Goal: Transaction & Acquisition: Purchase product/service

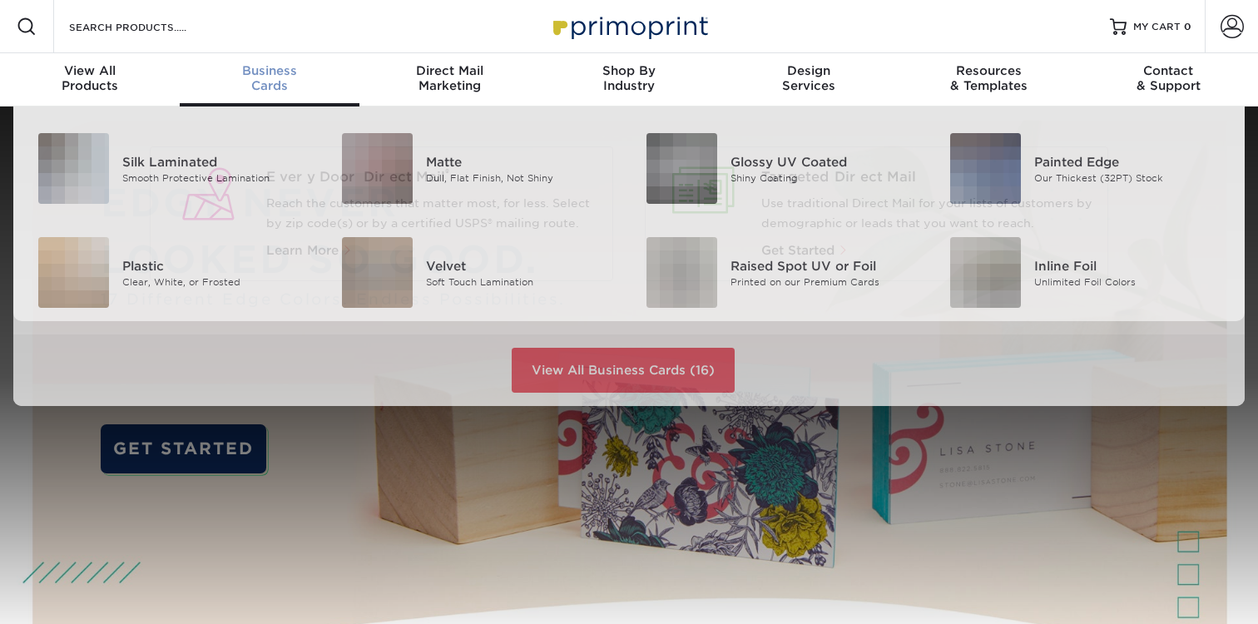
click at [261, 68] on span "Business" at bounding box center [270, 70] width 180 height 15
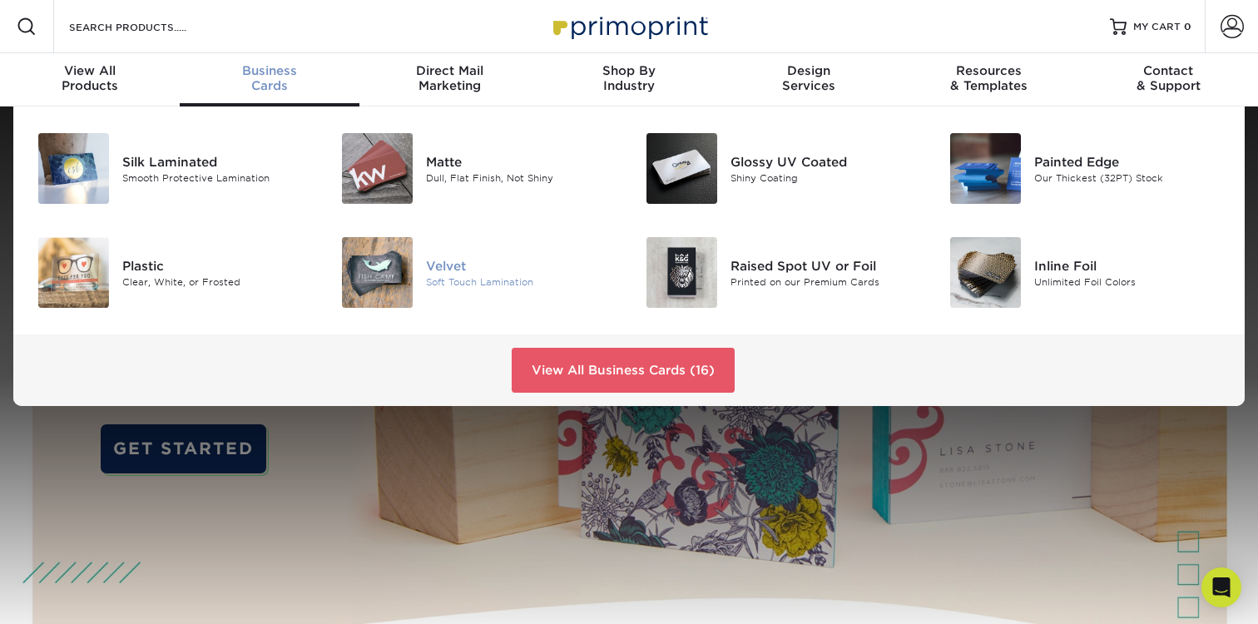
click at [388, 284] on img at bounding box center [377, 272] width 71 height 71
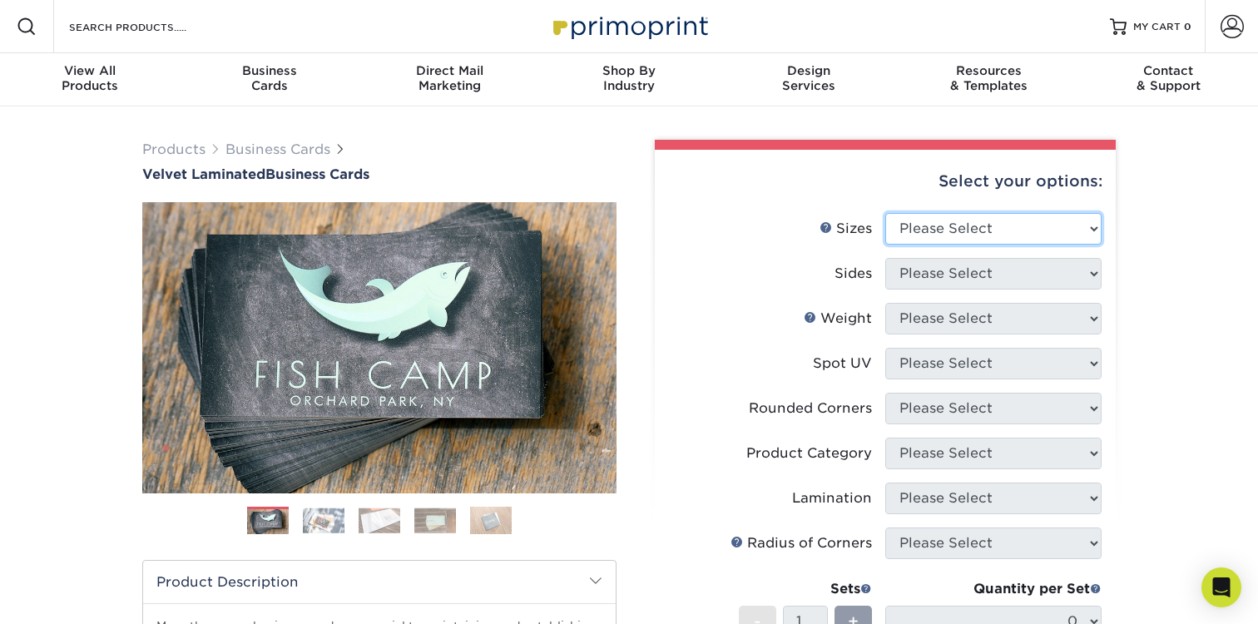
click at [942, 234] on select "Please Select 1.5" x 3.5" - Mini 1.75" x 3.5" - Mini 2" x 2" - Square 2" x 3" -…" at bounding box center [993, 229] width 216 height 32
select select "2.00x3.50"
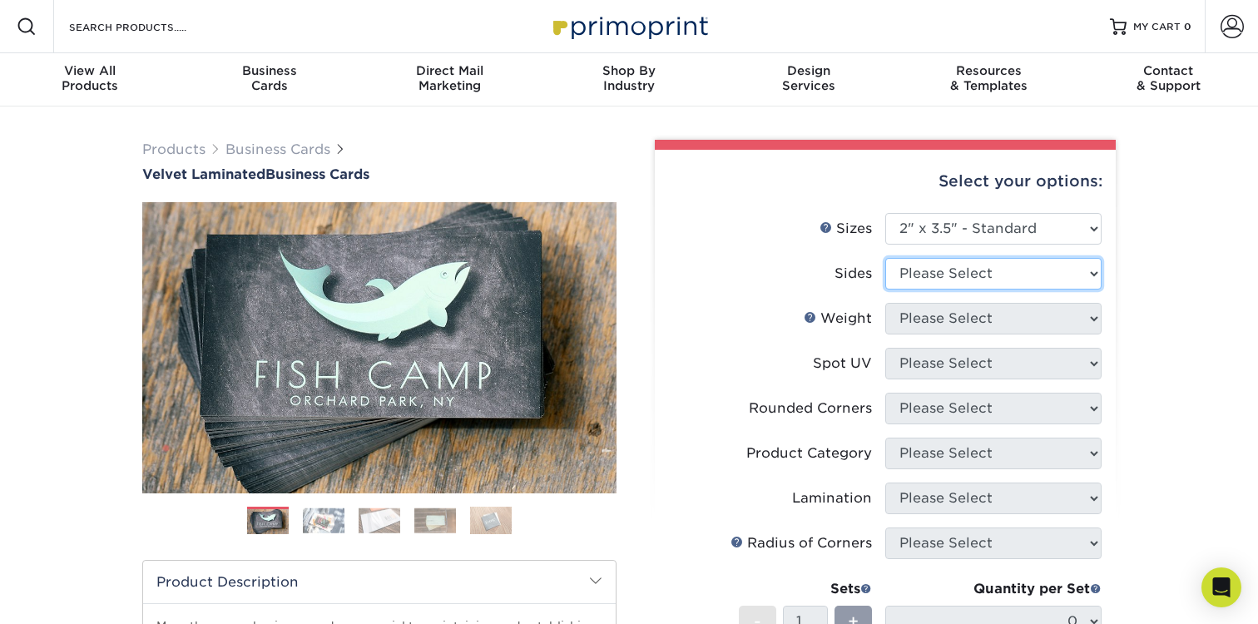
click at [967, 279] on select "Please Select Print Both Sides Print Front Only" at bounding box center [993, 274] width 216 height 32
select select "13abbda7-1d64-4f25-8bb2-c179b224825d"
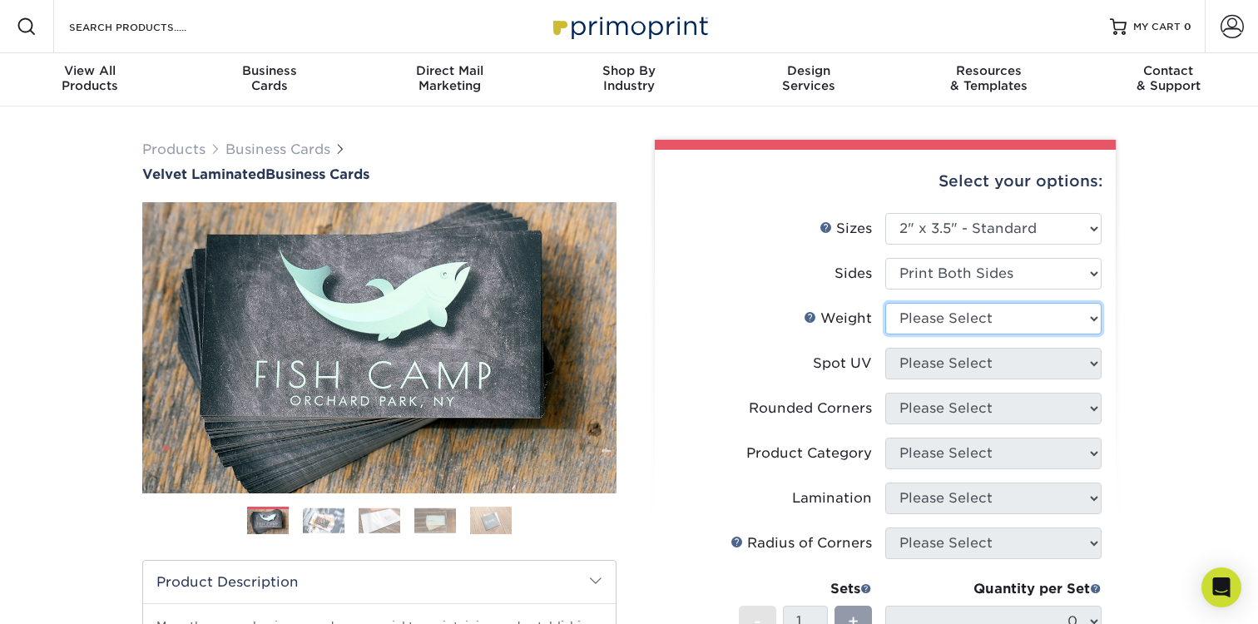
click at [944, 330] on select "Please Select 16PT" at bounding box center [993, 319] width 216 height 32
select select "16PT"
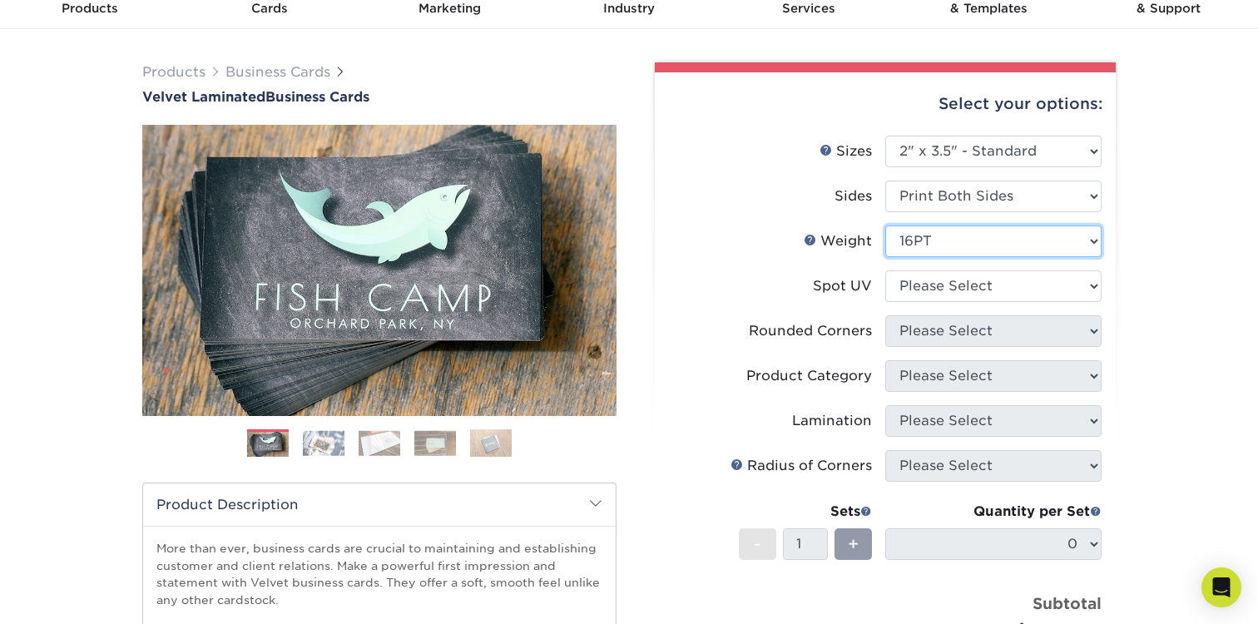
scroll to position [81, 0]
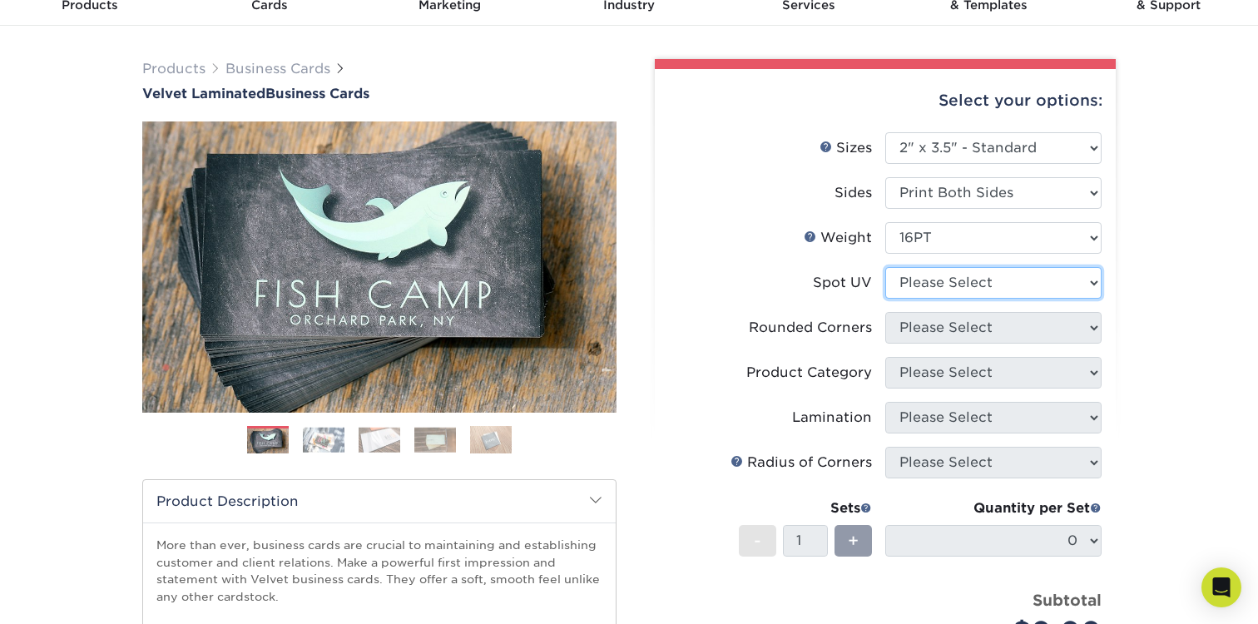
click at [973, 293] on select "Please Select No Spot UV Front and Back (Both Sides) Front Only Back Only" at bounding box center [993, 283] width 216 height 32
select select "3"
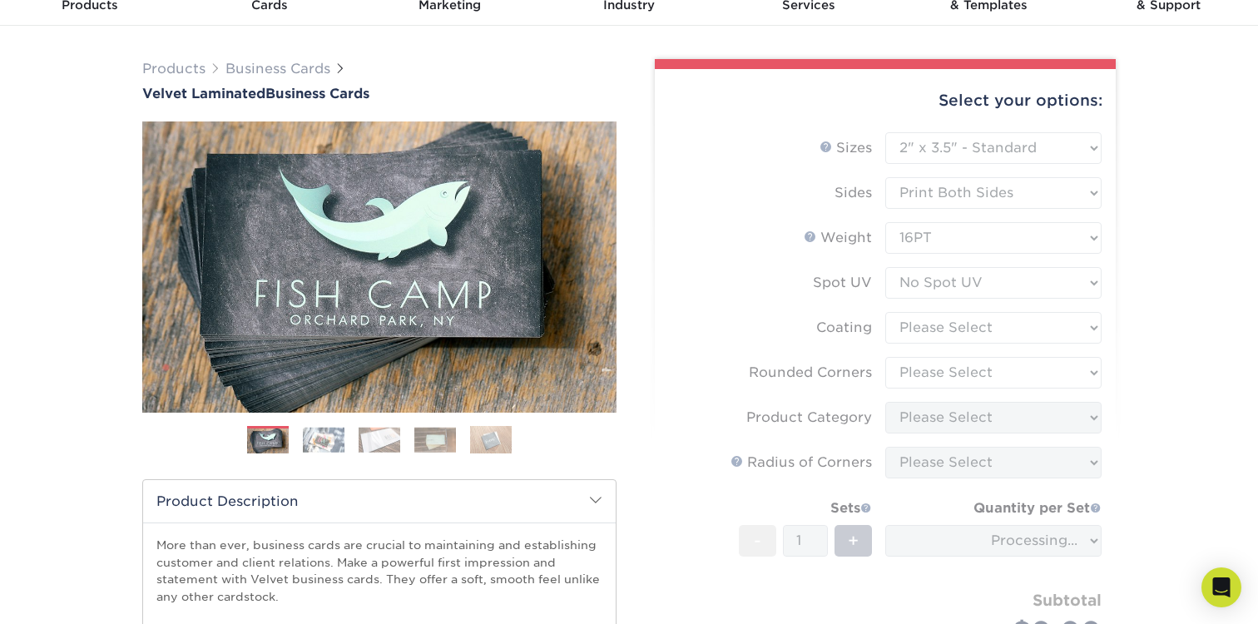
click at [934, 321] on form "Sizes Help Sizes Please Select 1.5" x 3.5" - Mini 1.75" x 3.5" - Mini 2" x 2" -…" at bounding box center [885, 408] width 434 height 553
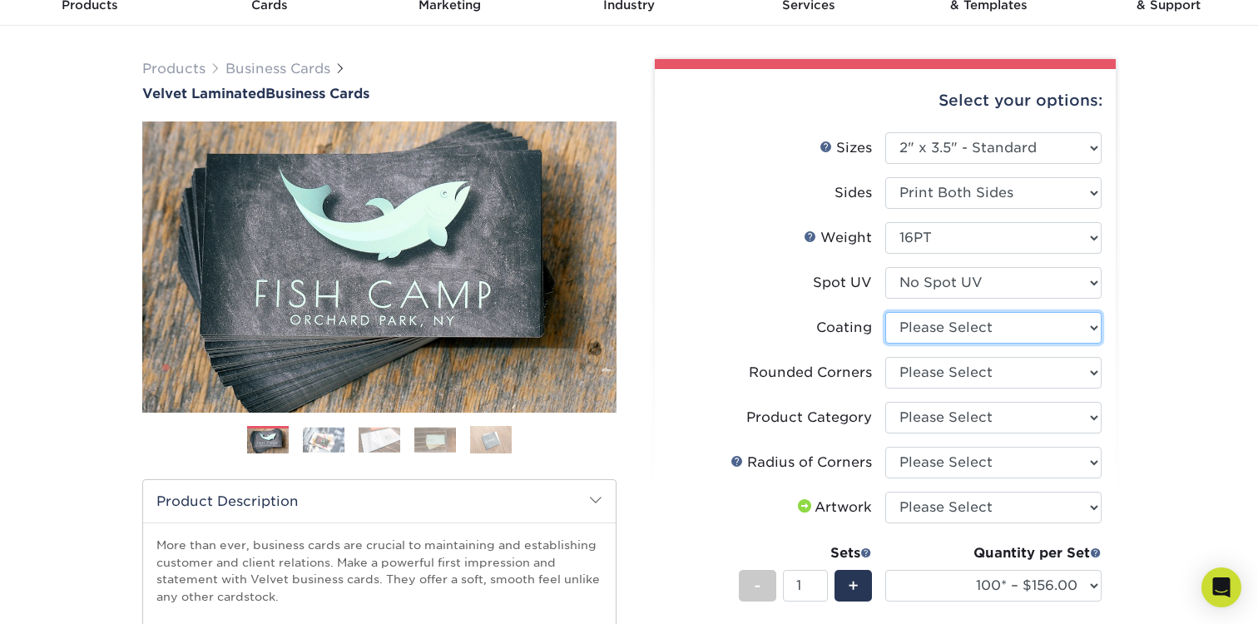
click at [955, 327] on select at bounding box center [993, 328] width 216 height 32
select select "3e7618de-abca-4bda-9f97-8b9129e913d8"
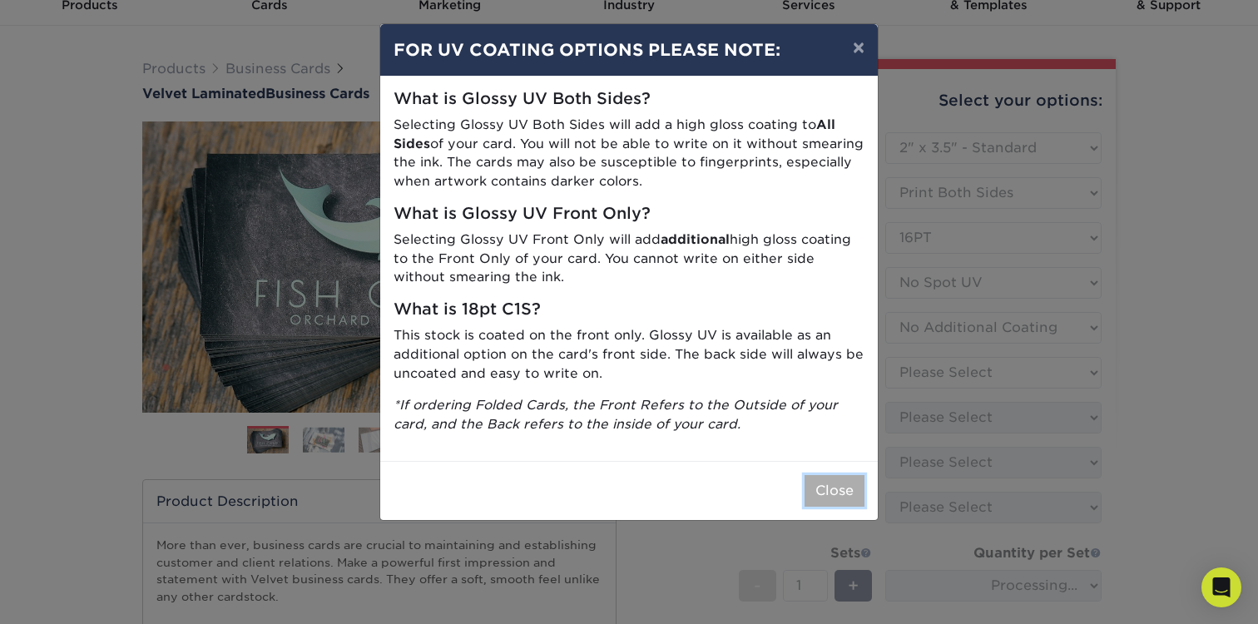
click at [836, 497] on button "Close" at bounding box center [834, 491] width 60 height 32
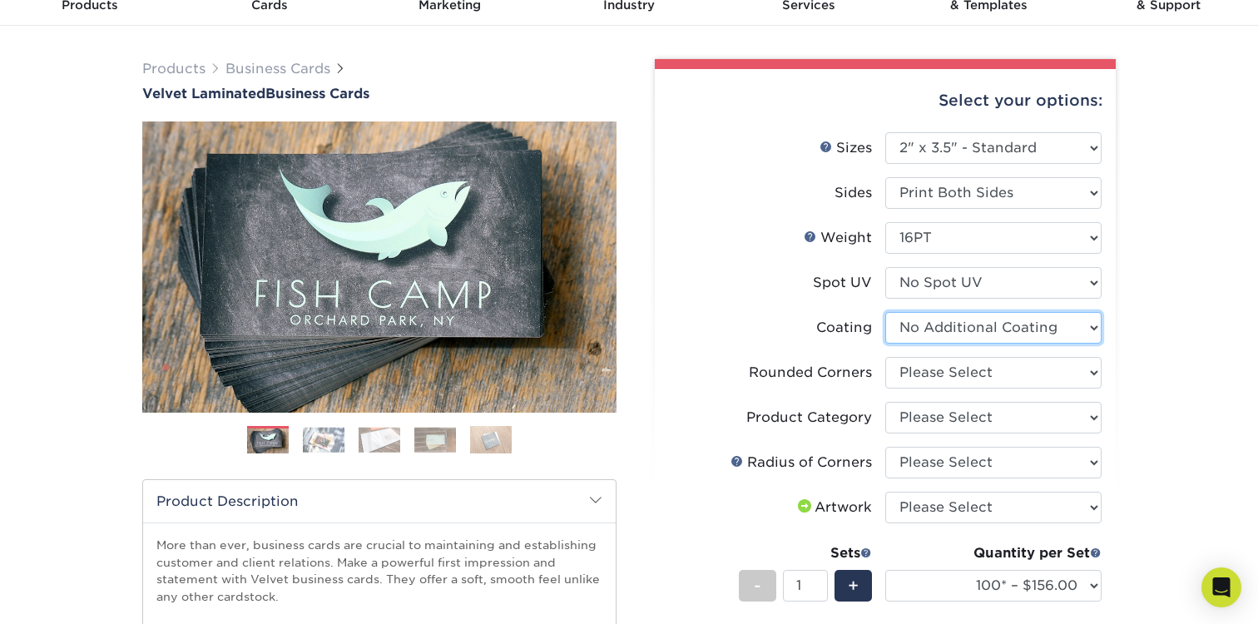
click at [956, 333] on select at bounding box center [993, 328] width 216 height 32
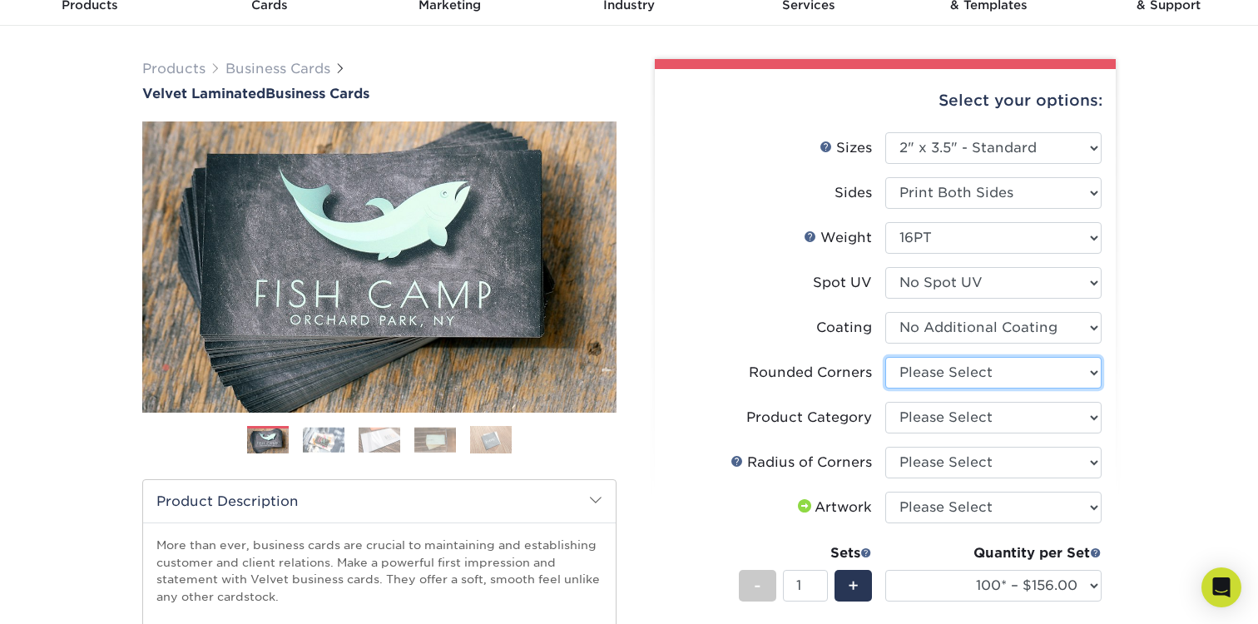
click at [929, 369] on select "Please Select Yes - Round 2 Corners Yes - Round 4 Corners No" at bounding box center [993, 373] width 216 height 32
select select "7672df9e-0e0a-464d-8e1f-920c575e4da3"
click at [932, 418] on select "Please Select Business Cards" at bounding box center [993, 418] width 216 height 32
select select "3b5148f1-0588-4f88-a218-97bcfdce65c1"
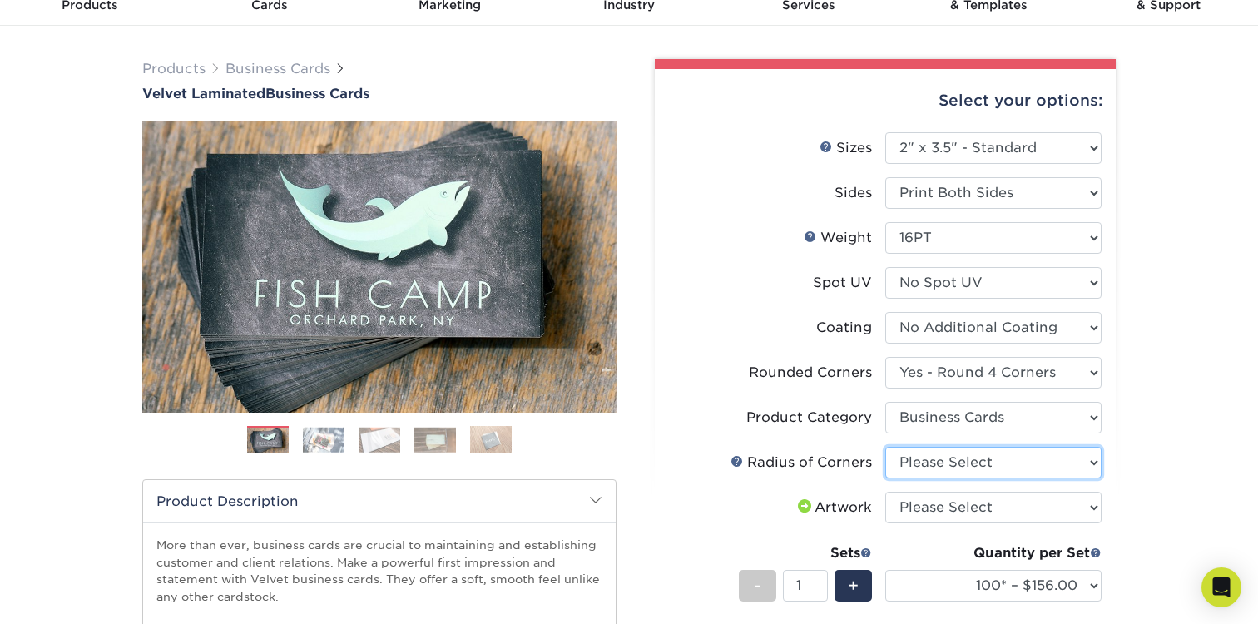
click at [933, 471] on select "Please Select Rounded 1/8" Rounded 1/4"" at bounding box center [993, 463] width 216 height 32
select select "589680c7-ee9a-431b-9d12-d7aeb1386a97"
click at [936, 515] on select "Please Select I will upload files I need a design - $100" at bounding box center [993, 508] width 216 height 32
select select "upload"
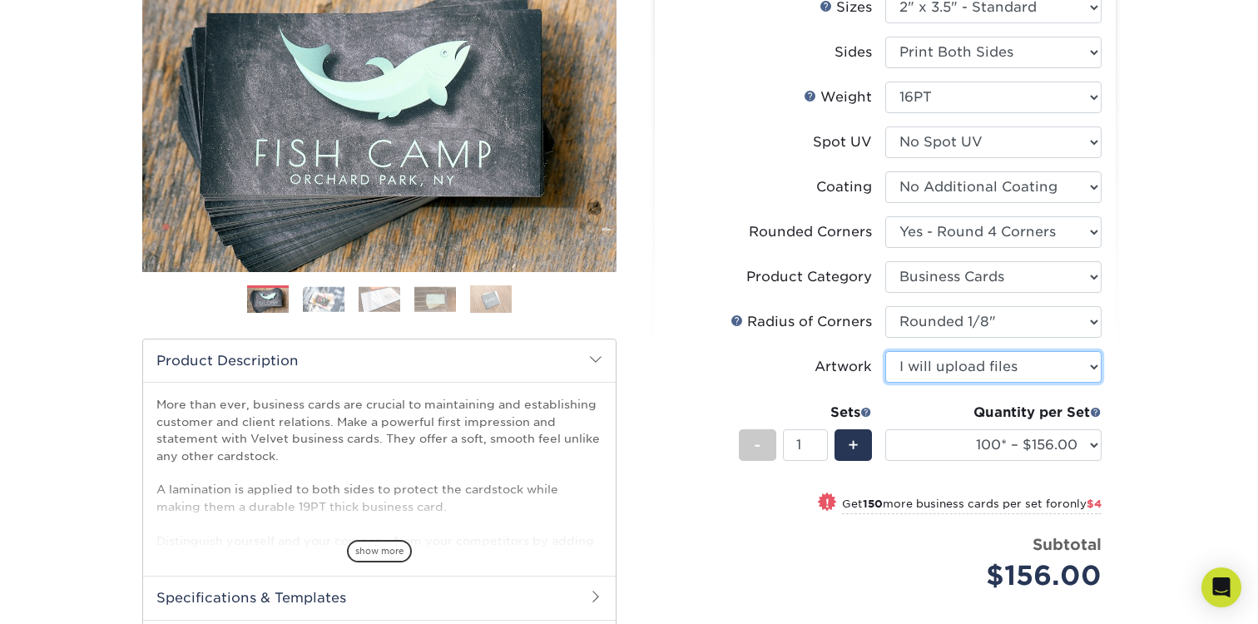
scroll to position [263, 0]
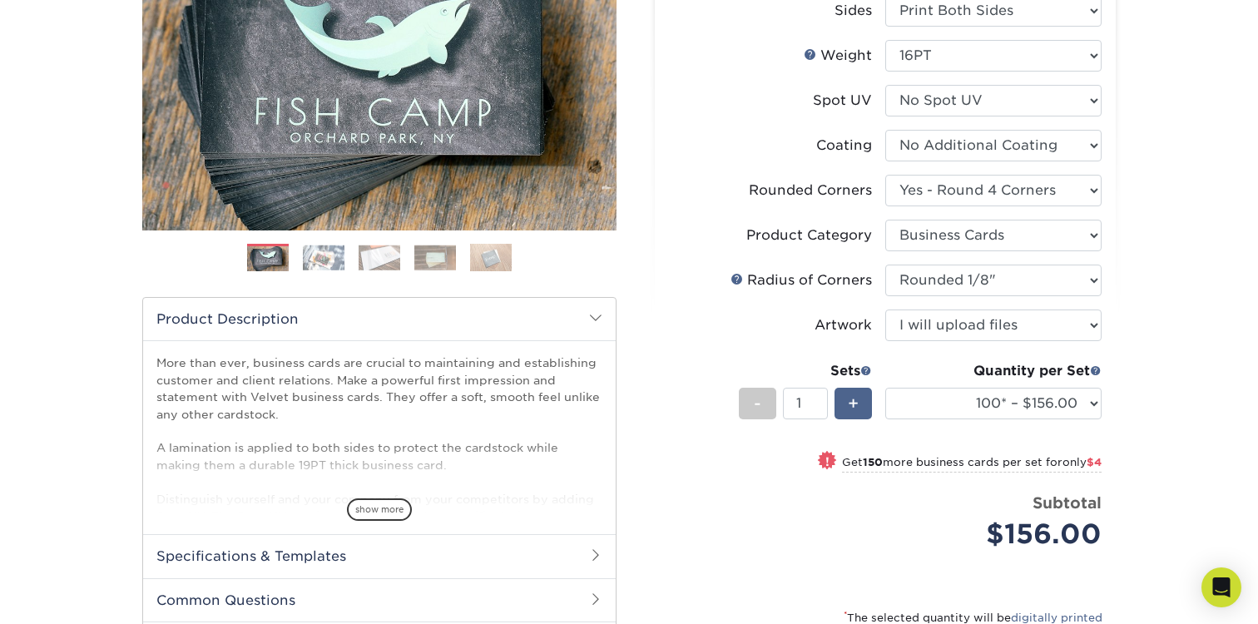
click at [856, 401] on span "+" at bounding box center [853, 403] width 11 height 25
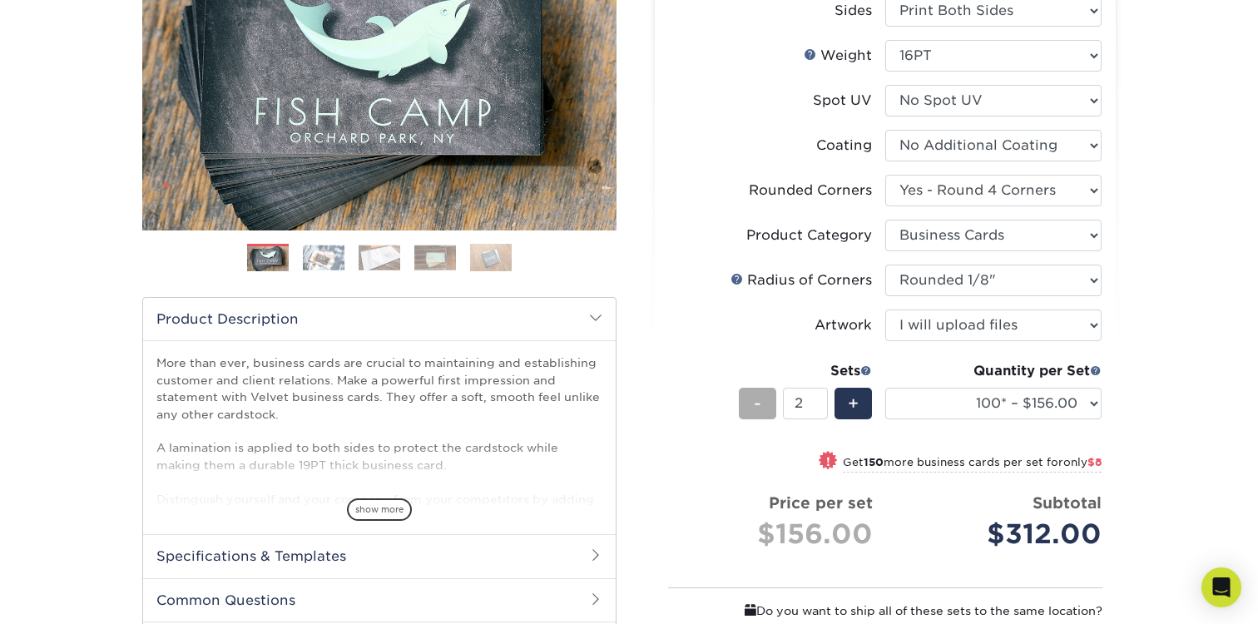
click at [752, 402] on div "-" at bounding box center [757, 404] width 37 height 32
type input "1"
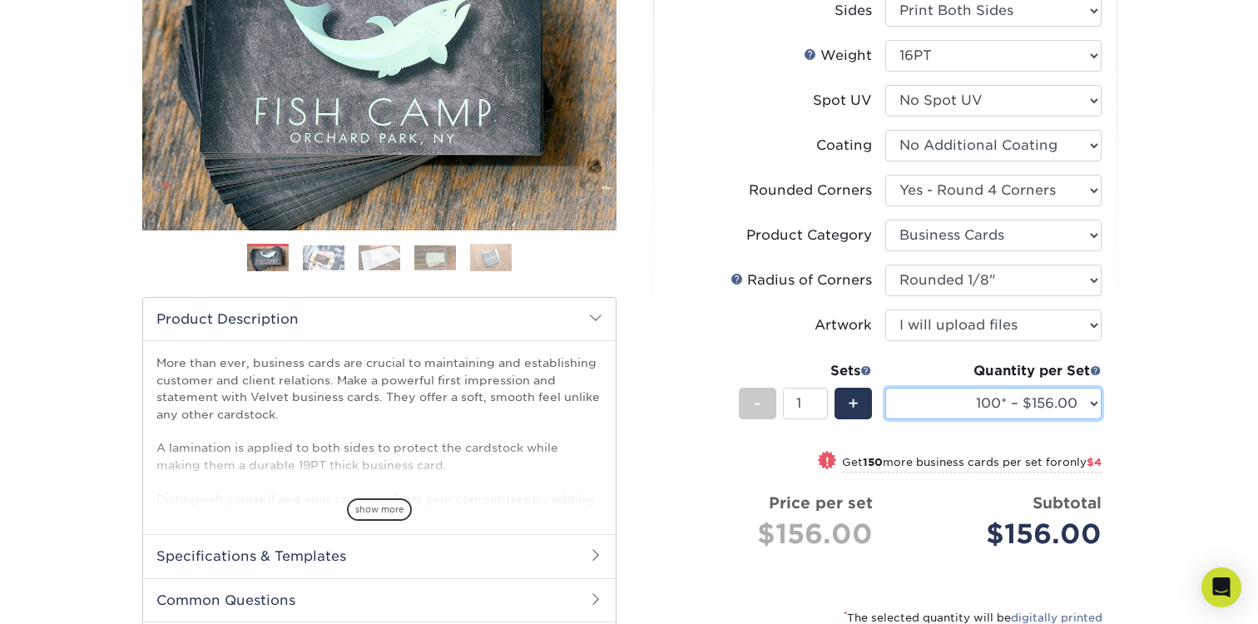
click at [950, 410] on select "100* – $156.00 250* – $160.00 500 – $164.00 1000 – $184.00 2500 – $435.00 5000 …" at bounding box center [993, 404] width 216 height 32
select select "250* – $160.00"
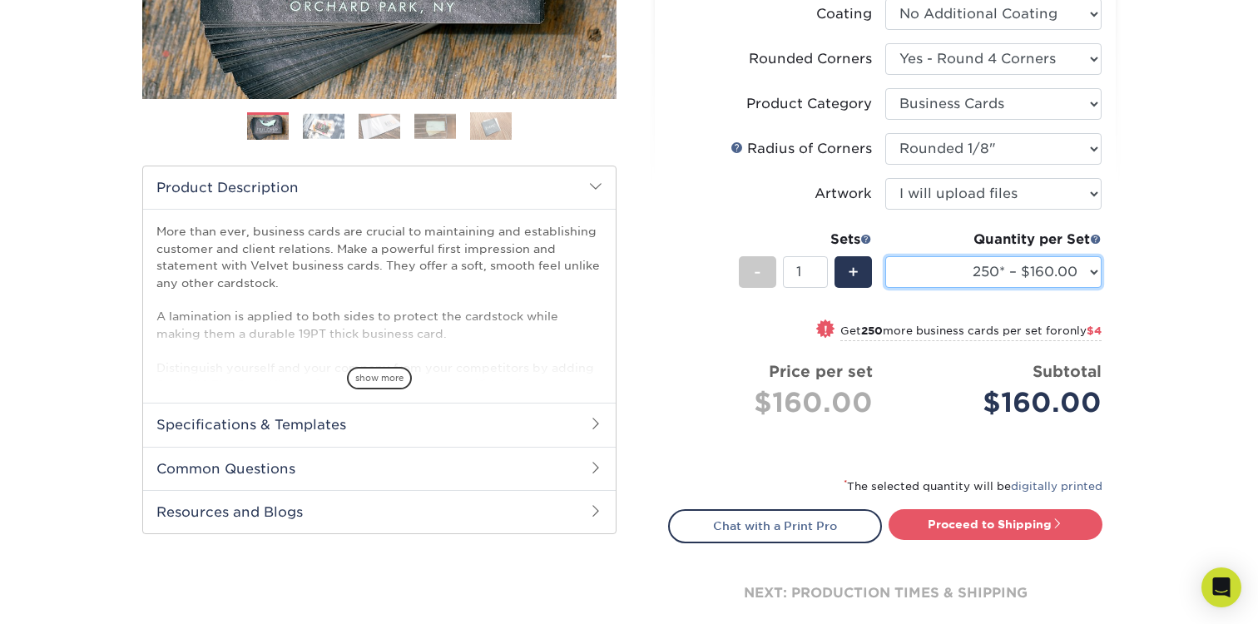
scroll to position [382, 0]
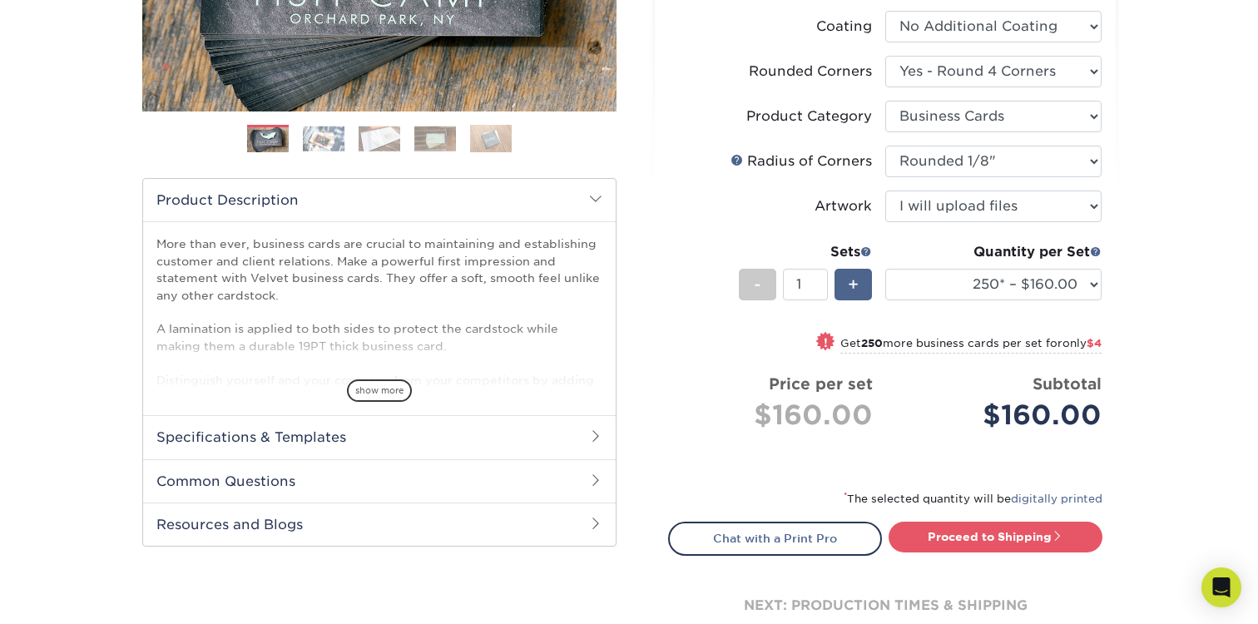
click at [855, 281] on span "+" at bounding box center [853, 284] width 11 height 25
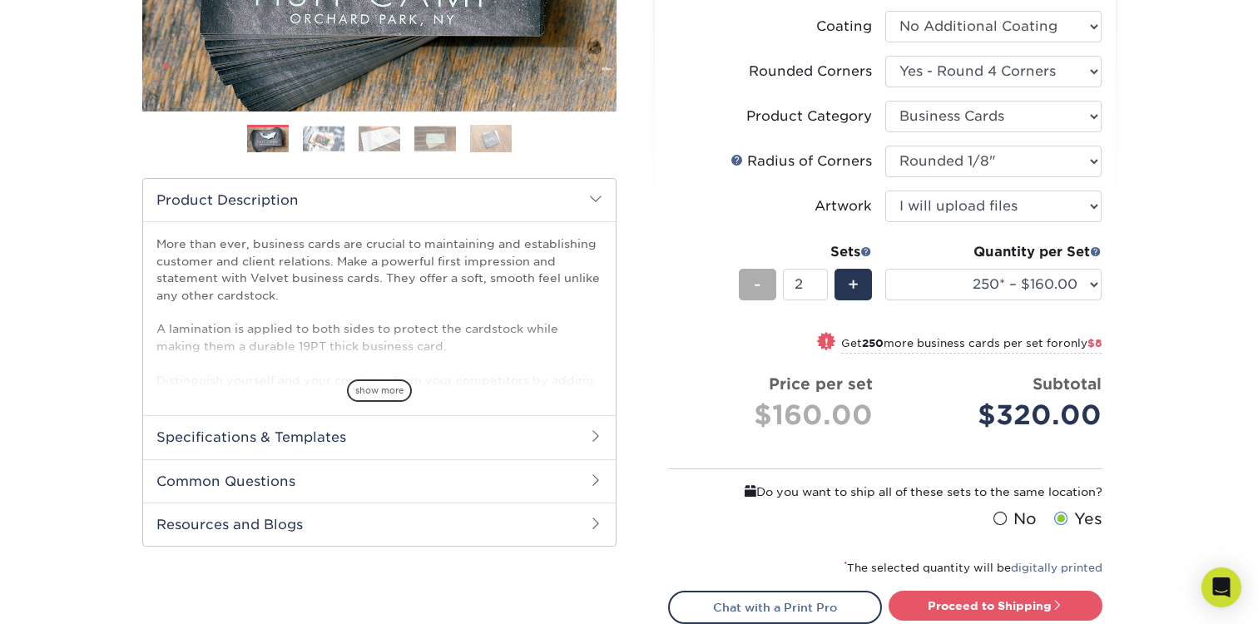
click at [751, 284] on div "-" at bounding box center [757, 285] width 37 height 32
type input "1"
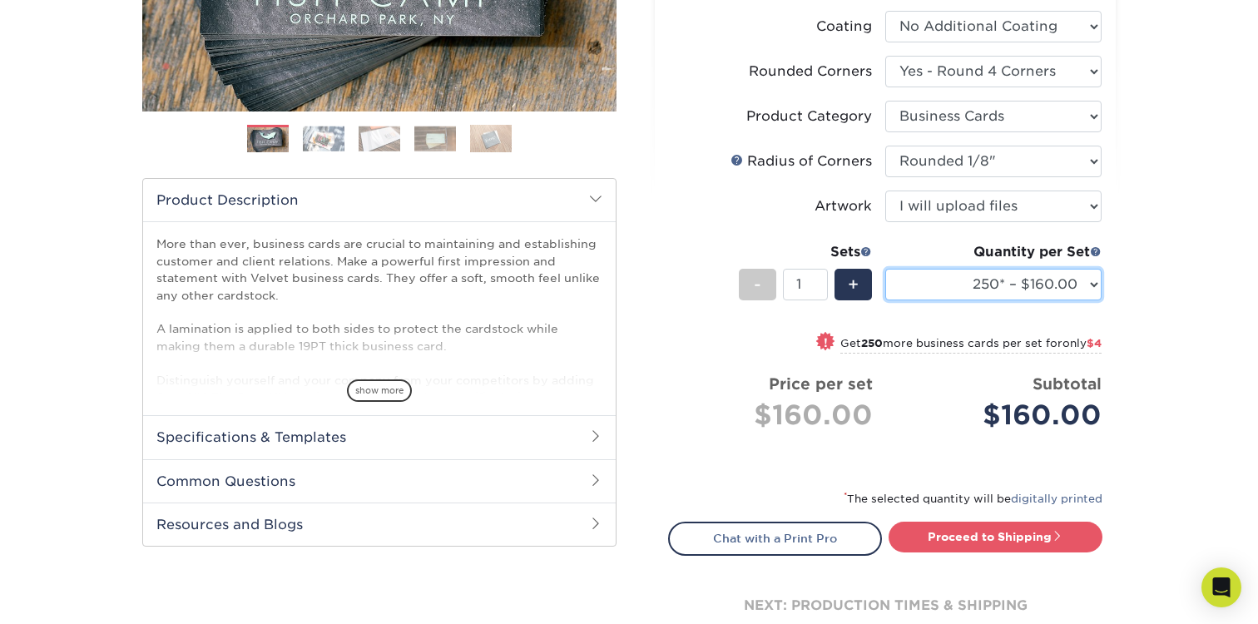
click at [923, 274] on select "100* – $156.00 250* – $160.00 500 – $164.00 1000 – $184.00 2500 – $435.00 5000 …" at bounding box center [993, 285] width 216 height 32
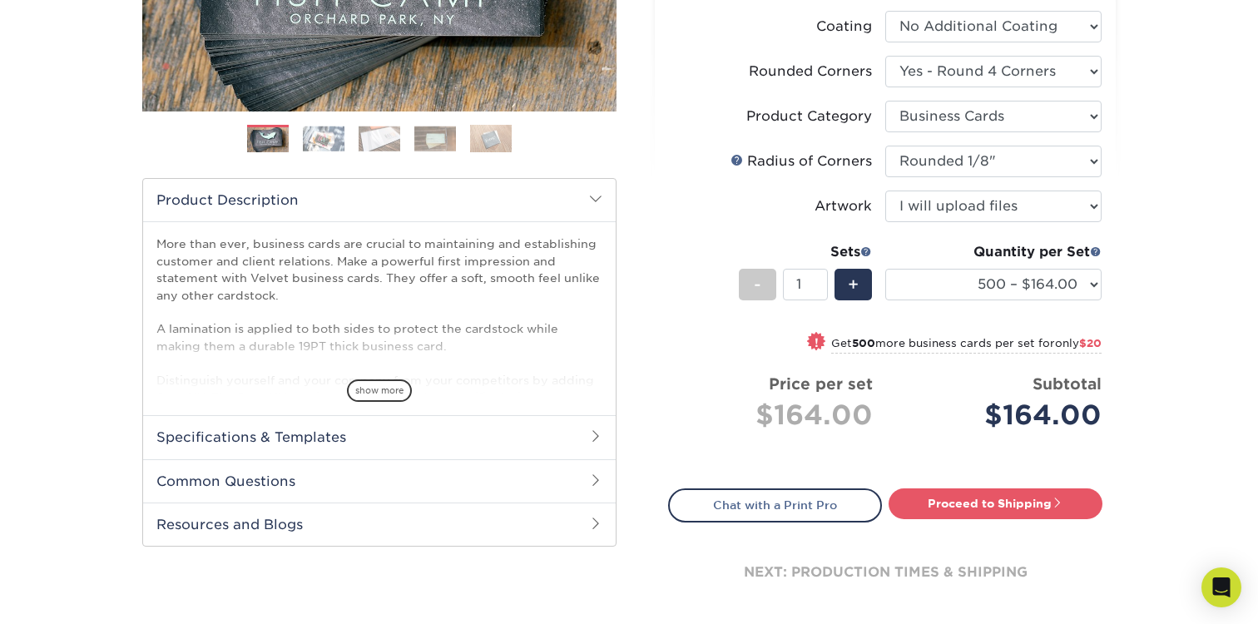
click at [967, 262] on div "Quantity per Set 100* – $156.00 250* – $160.00 500 – $164.00 1000 – $184.00 250…" at bounding box center [993, 280] width 216 height 77
click at [949, 279] on select "100* – $156.00 250* – $160.00 500 – $164.00 1000 – $184.00 2500 – $435.00 5000 …" at bounding box center [993, 285] width 216 height 32
select select "250* – $160.00"
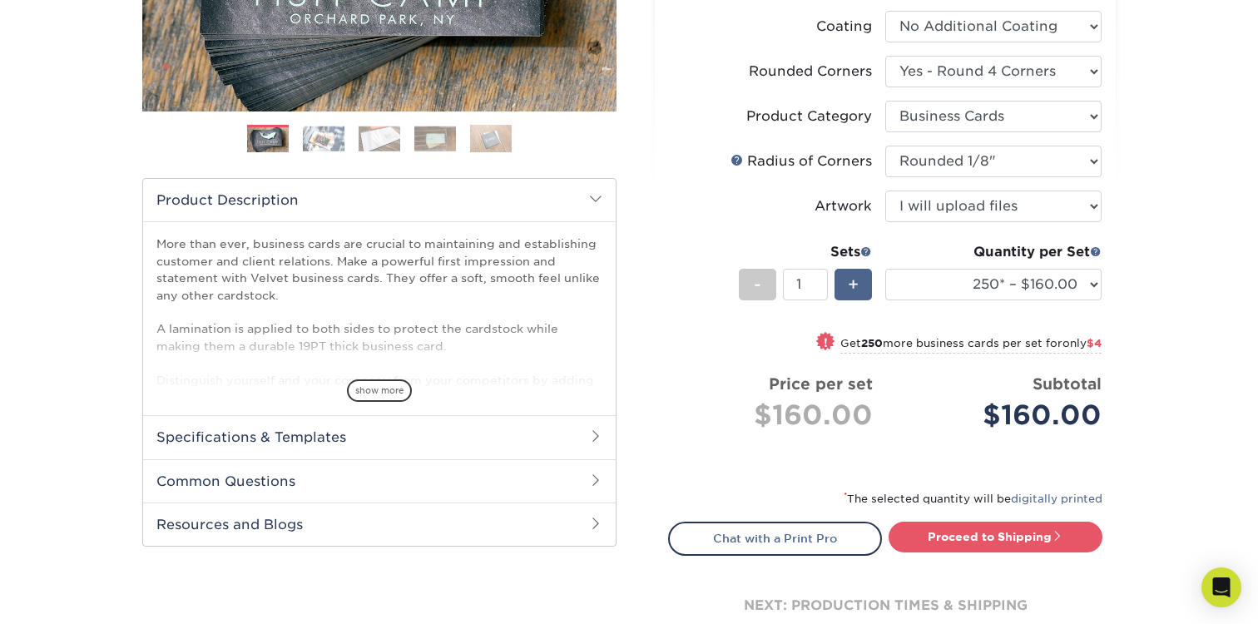
click at [857, 285] on span "+" at bounding box center [853, 284] width 11 height 25
type input "2"
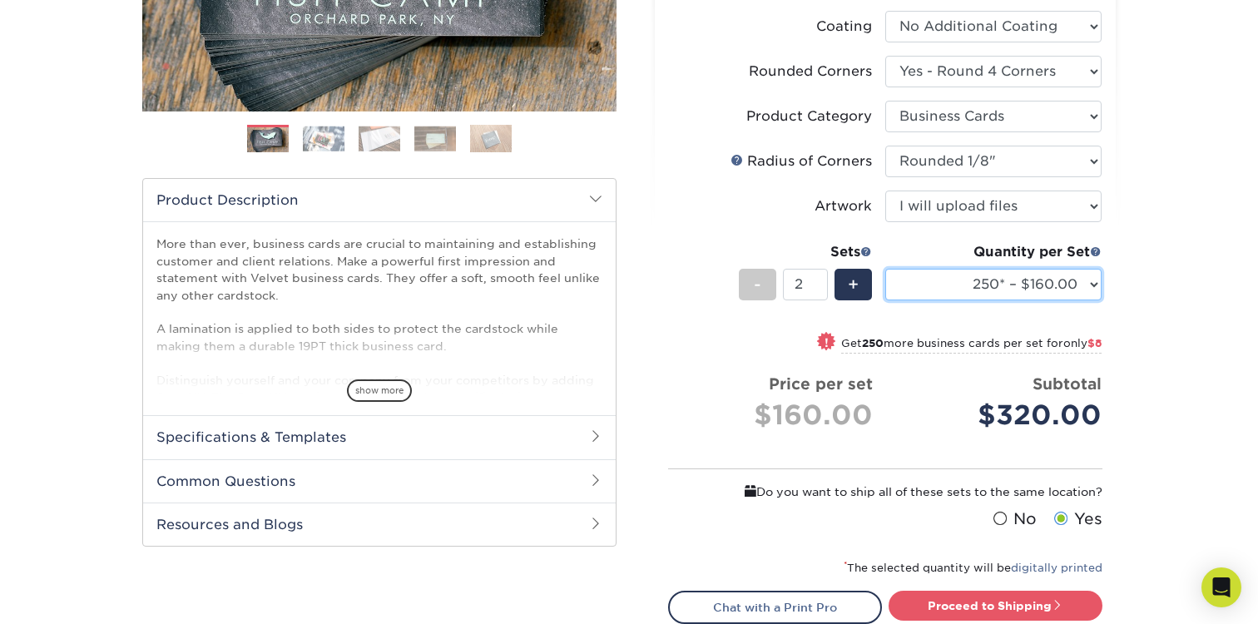
click at [946, 293] on select "100* – $156.00 250* – $160.00 500 – $164.00 1000 – $184.00 2500 – $435.00 5000 …" at bounding box center [993, 285] width 216 height 32
select select "500 – $164.00"
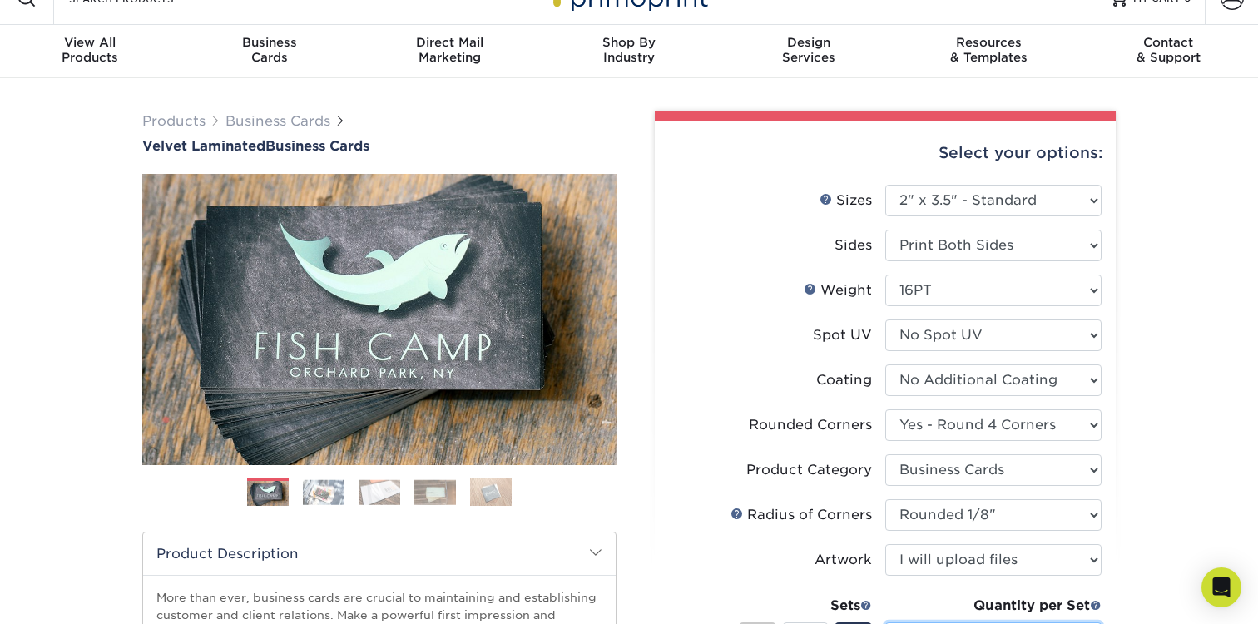
scroll to position [27, 0]
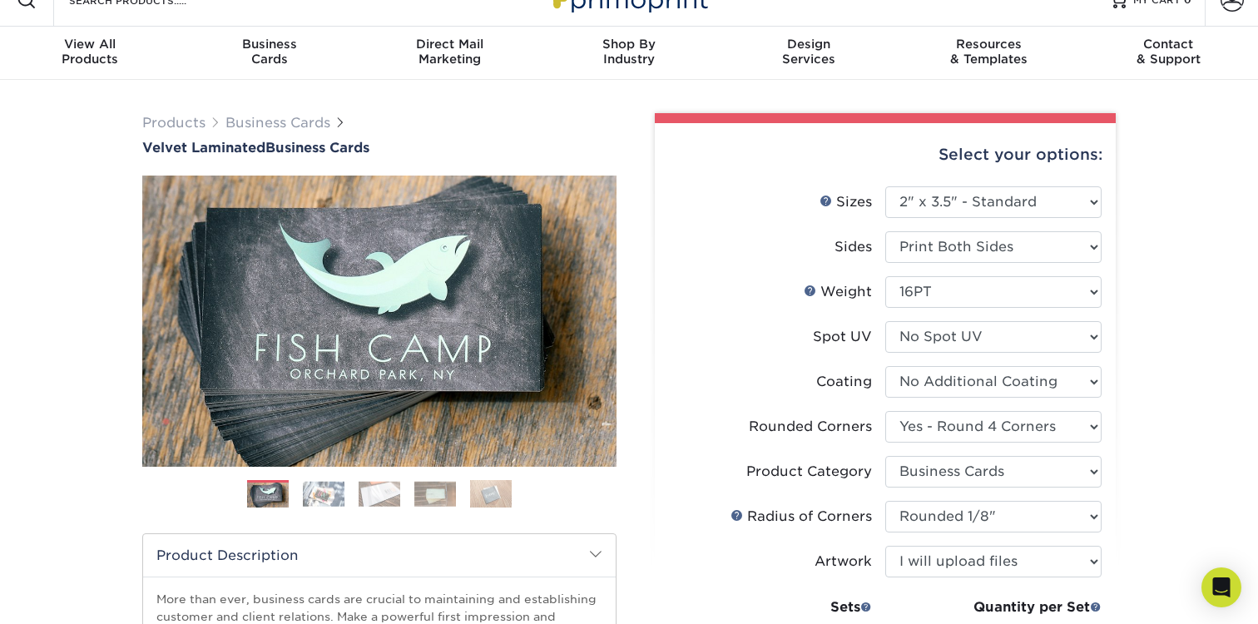
click at [322, 488] on img at bounding box center [324, 494] width 42 height 26
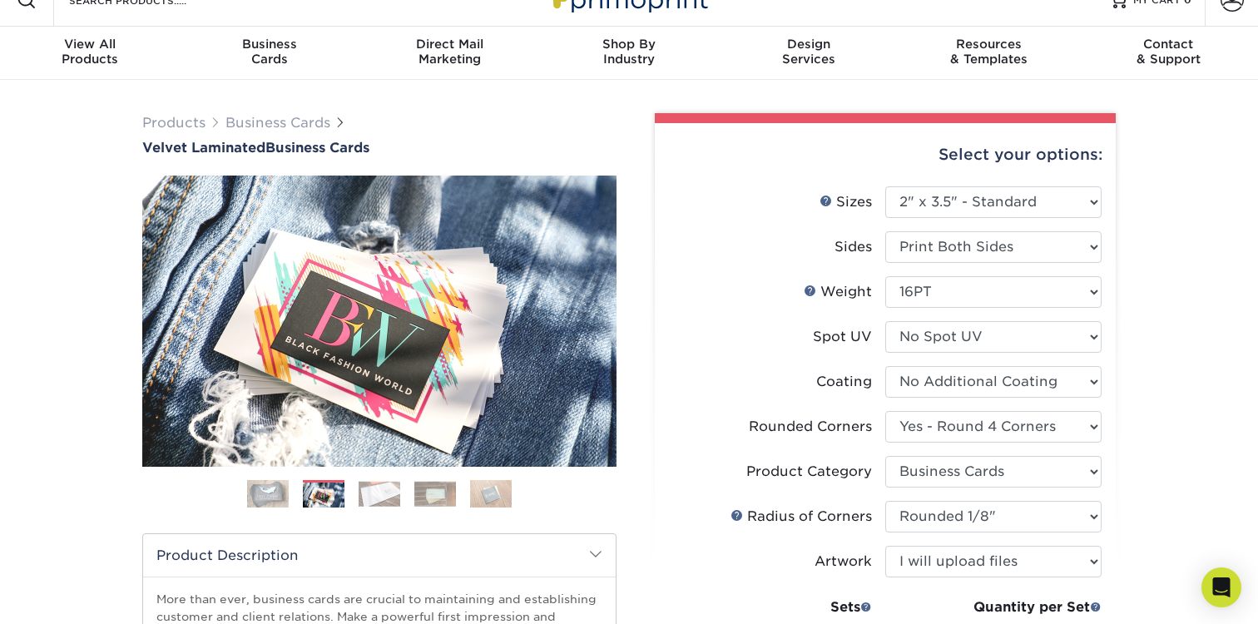
click at [368, 501] on img at bounding box center [380, 494] width 42 height 26
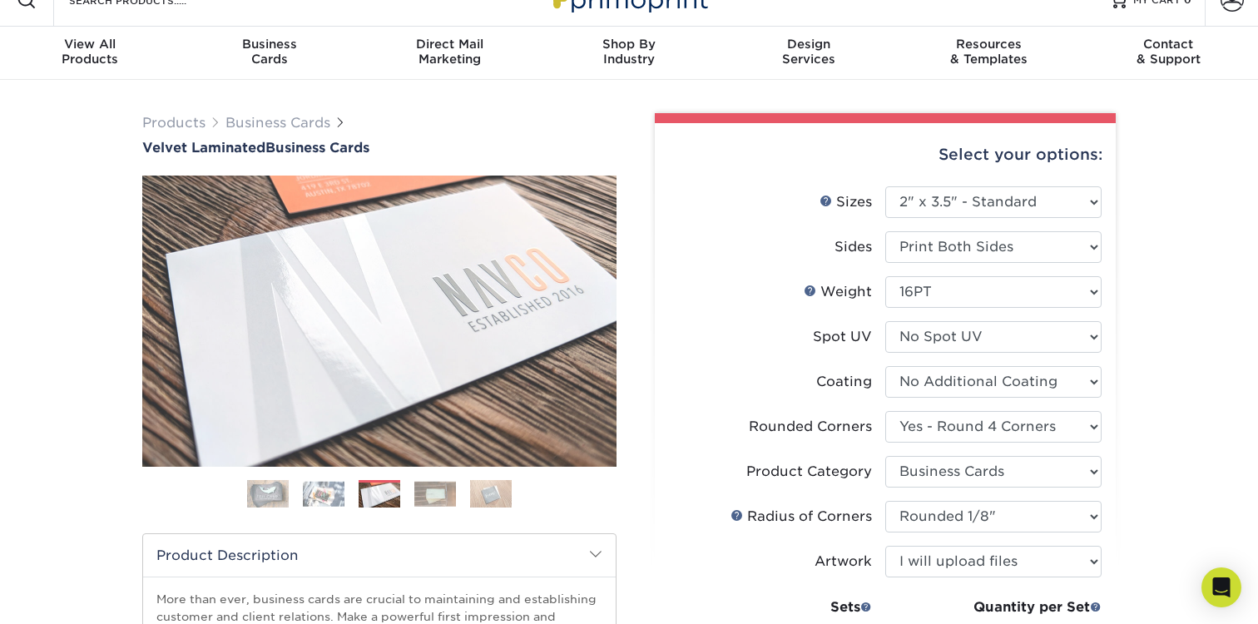
click at [428, 504] on img at bounding box center [435, 494] width 42 height 26
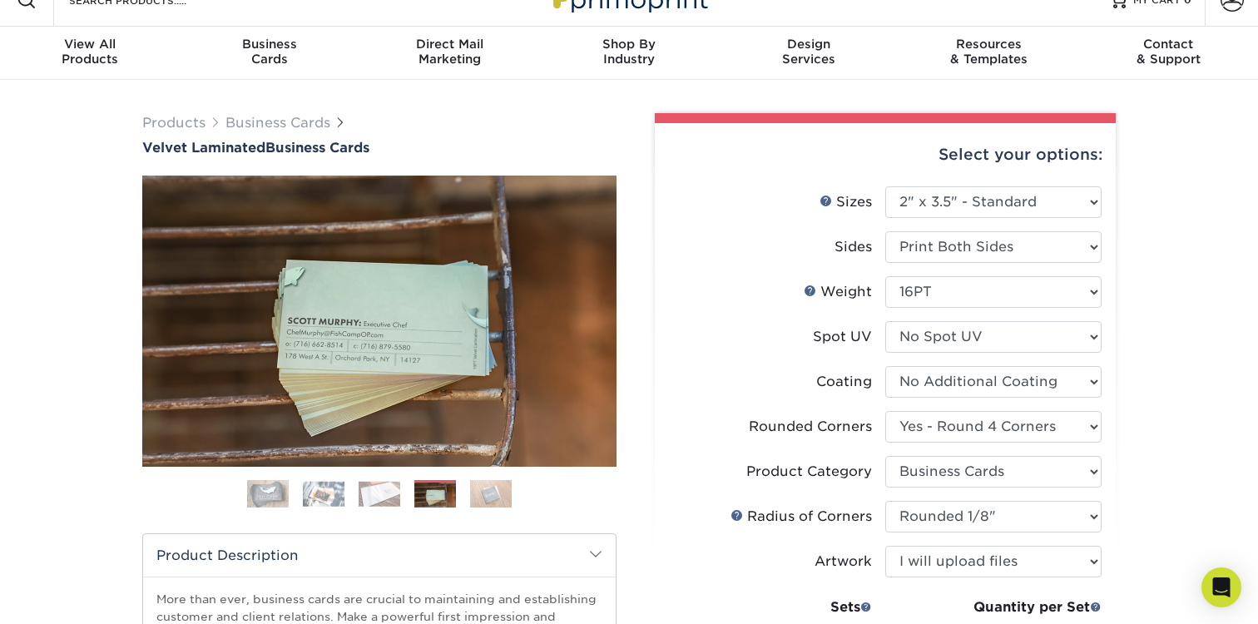
click at [467, 505] on ol at bounding box center [379, 500] width 474 height 40
click at [473, 502] on img at bounding box center [491, 493] width 42 height 29
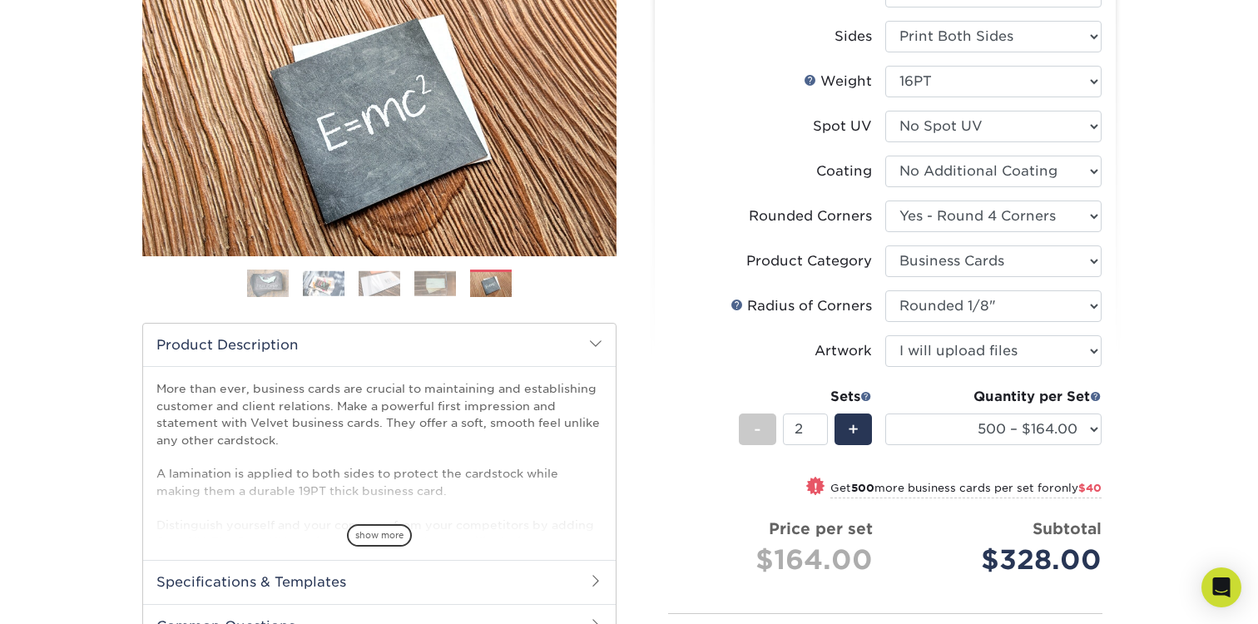
scroll to position [248, 0]
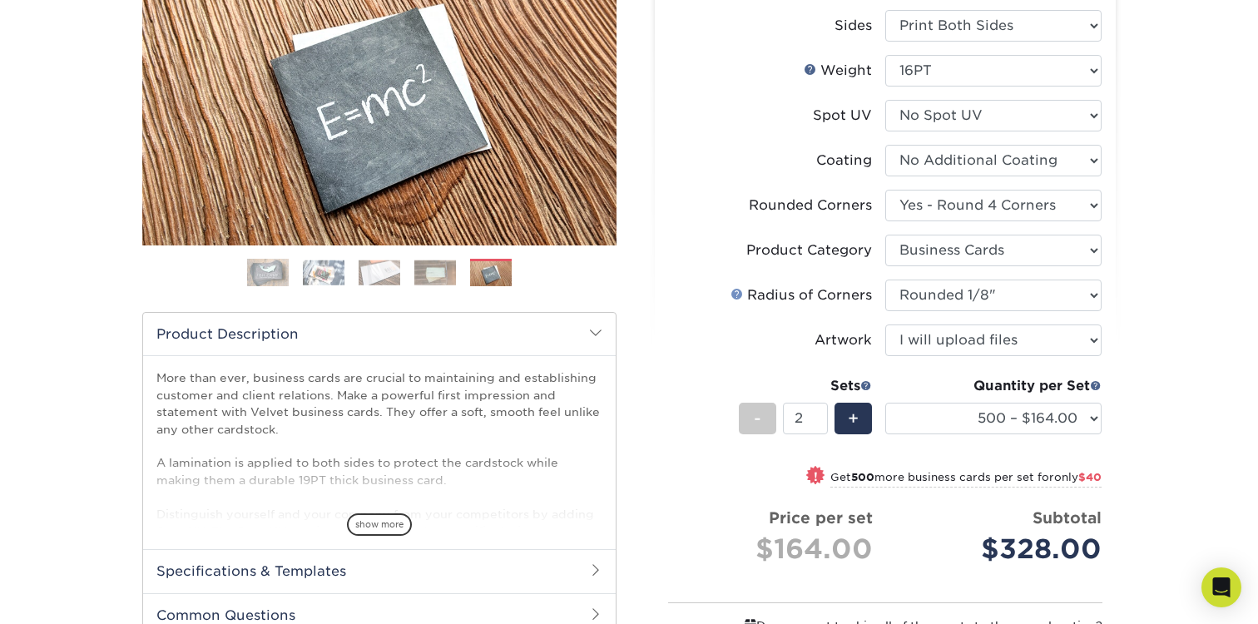
click at [738, 292] on link at bounding box center [736, 293] width 13 height 13
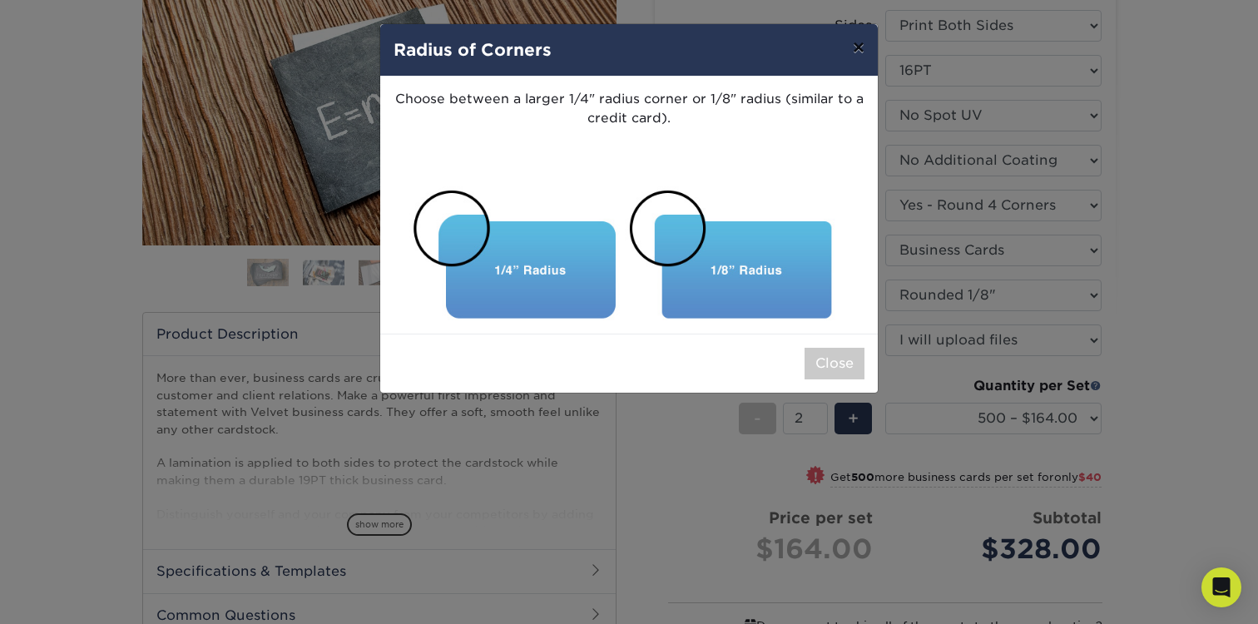
click at [860, 47] on button "×" at bounding box center [858, 47] width 38 height 47
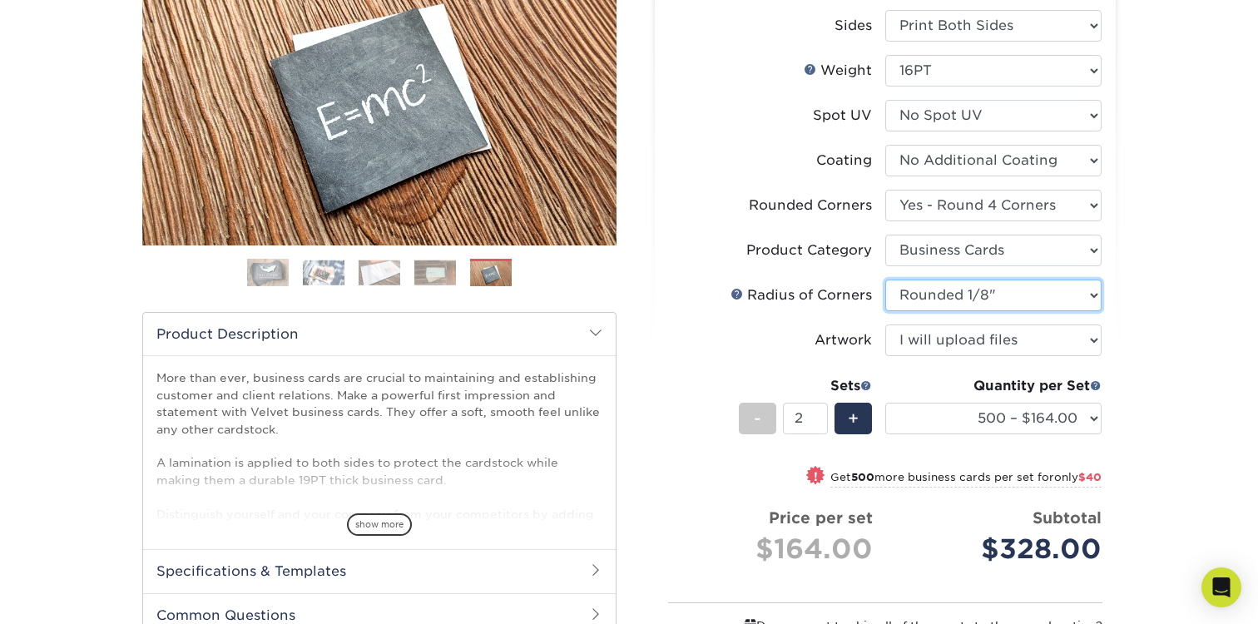
click at [915, 287] on select "Please Select Rounded 1/8" Rounded 1/4"" at bounding box center [993, 295] width 216 height 32
click at [940, 285] on select "Please Select Rounded 1/8" Rounded 1/4"" at bounding box center [993, 295] width 216 height 32
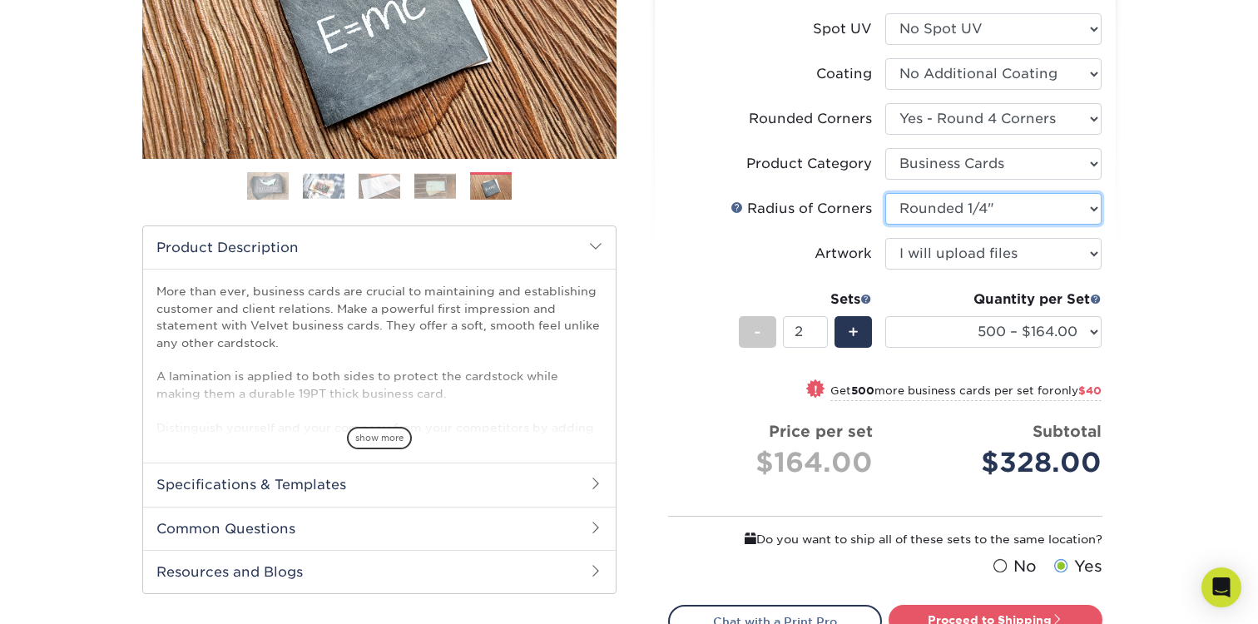
scroll to position [343, 0]
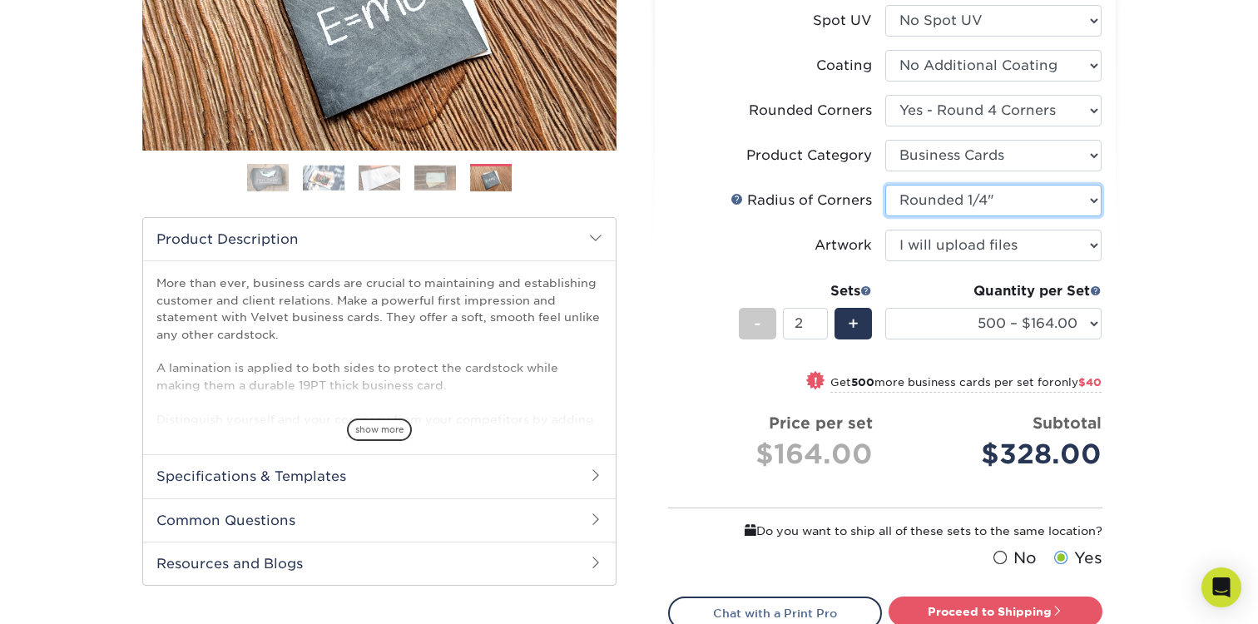
click at [935, 198] on select "Please Select Rounded 1/8" Rounded 1/4"" at bounding box center [993, 201] width 216 height 32
click at [940, 194] on select "Please Select Rounded 1/8" Rounded 1/4"" at bounding box center [993, 201] width 216 height 32
select select "479fbfe7-6a0c-4895-8c9a-81739b7486c9"
click at [384, 432] on span "show more" at bounding box center [379, 429] width 65 height 22
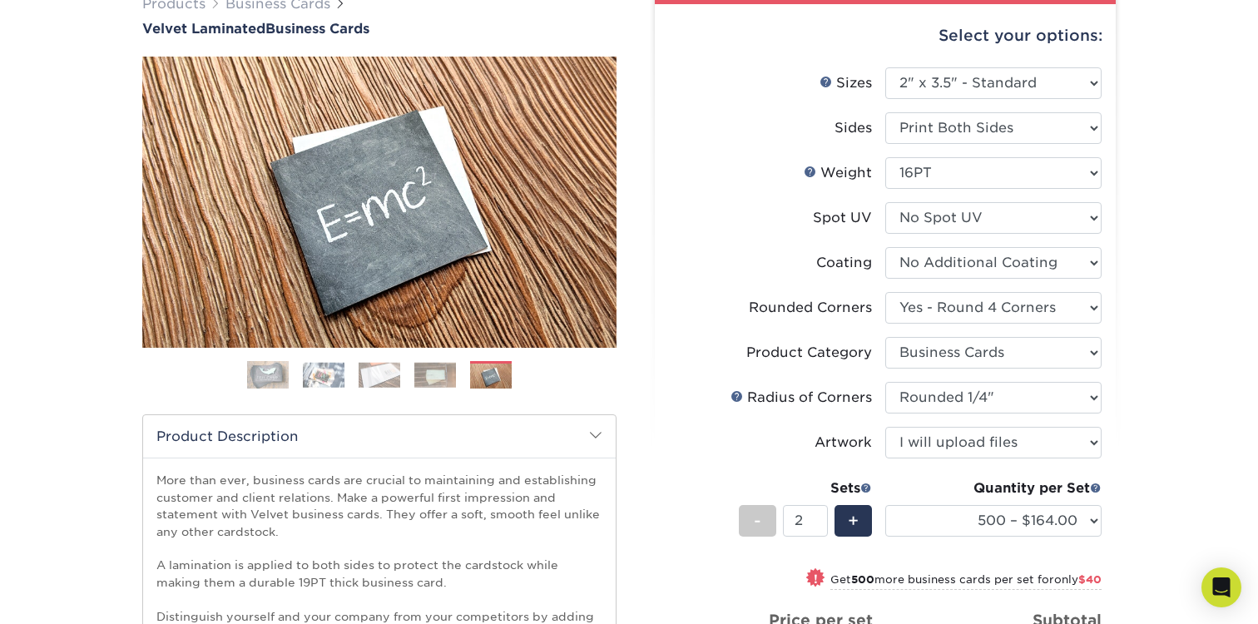
scroll to position [139, 0]
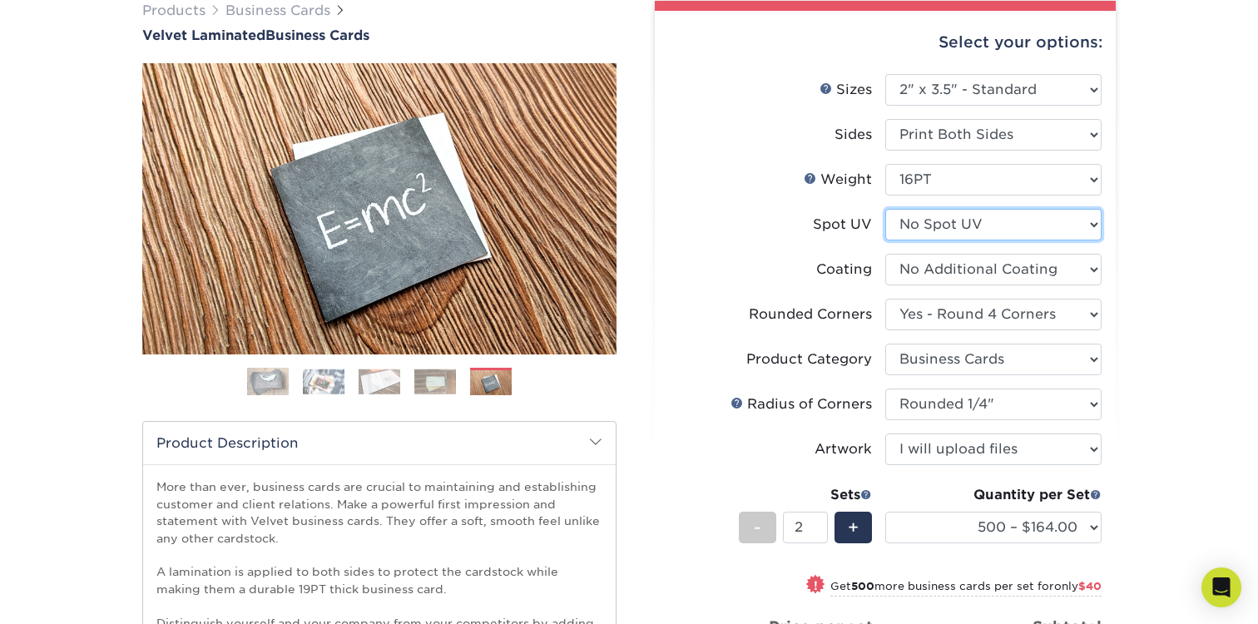
click at [923, 221] on select "Please Select No Spot UV Front and Back (Both Sides) Front Only Back Only" at bounding box center [993, 225] width 216 height 32
select select "0"
select select "-1"
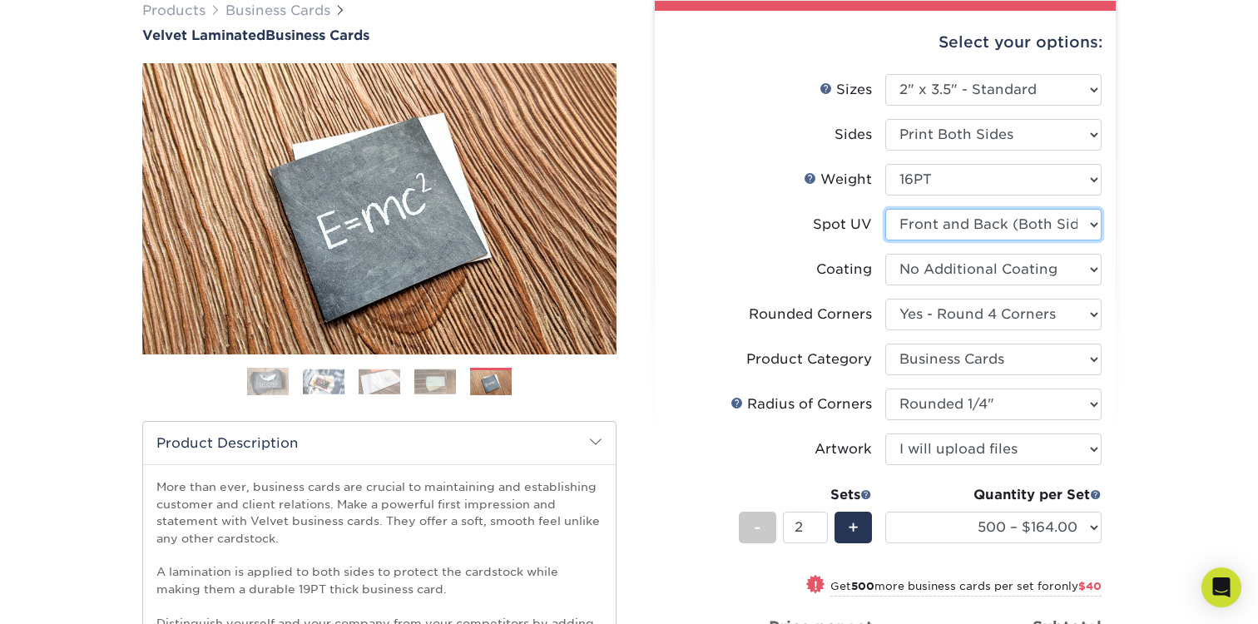
select select
select select "-1"
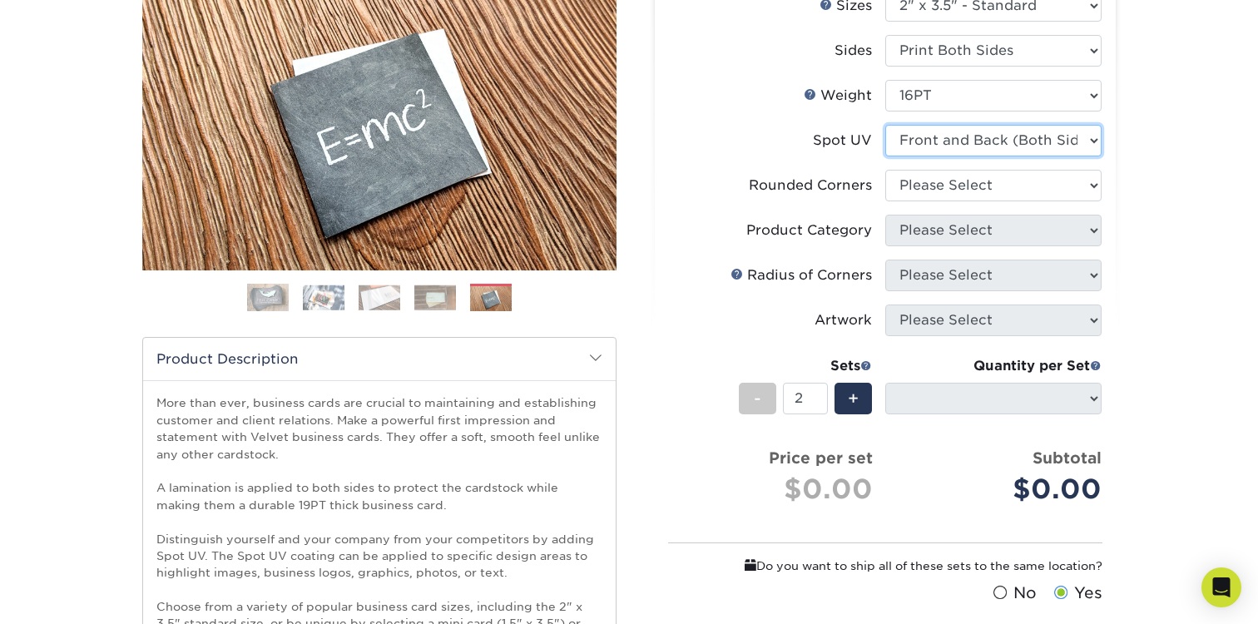
scroll to position [218, 0]
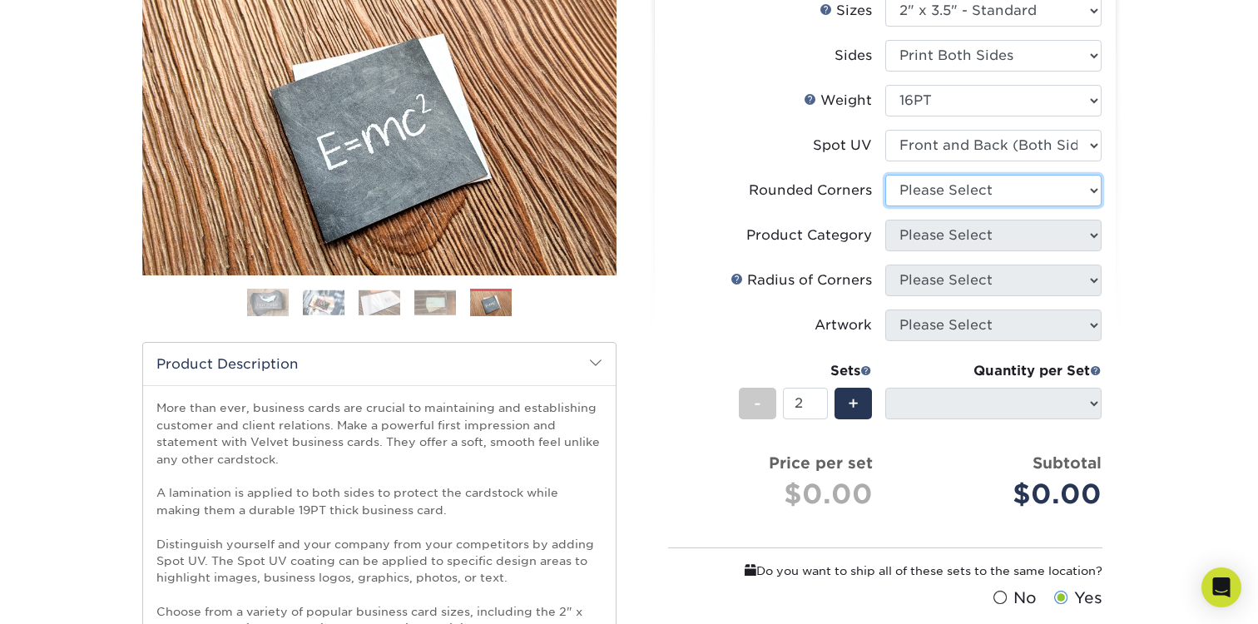
click at [957, 200] on select "Please Select Yes - Round 2 Corners Yes - Round 4 Corners No" at bounding box center [993, 191] width 216 height 32
select select "7672df9e-0e0a-464d-8e1f-920c575e4da3"
select select "-1"
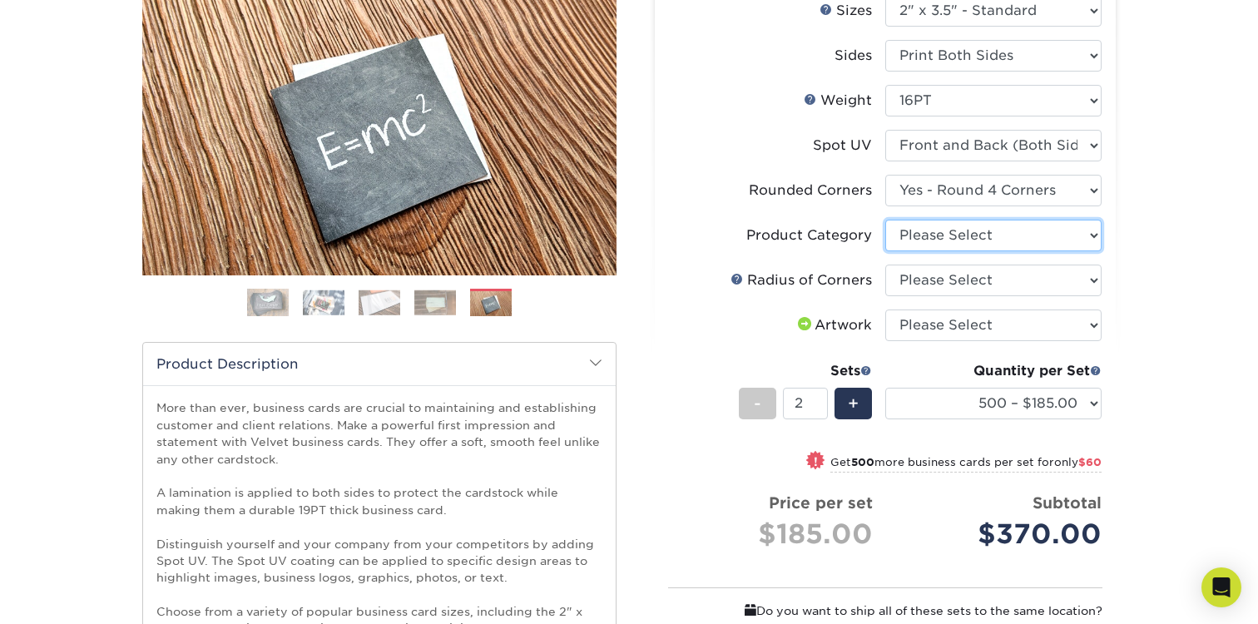
click at [960, 235] on select "Please Select Business Cards" at bounding box center [993, 236] width 216 height 32
select select "3b5148f1-0588-4f88-a218-97bcfdce65c1"
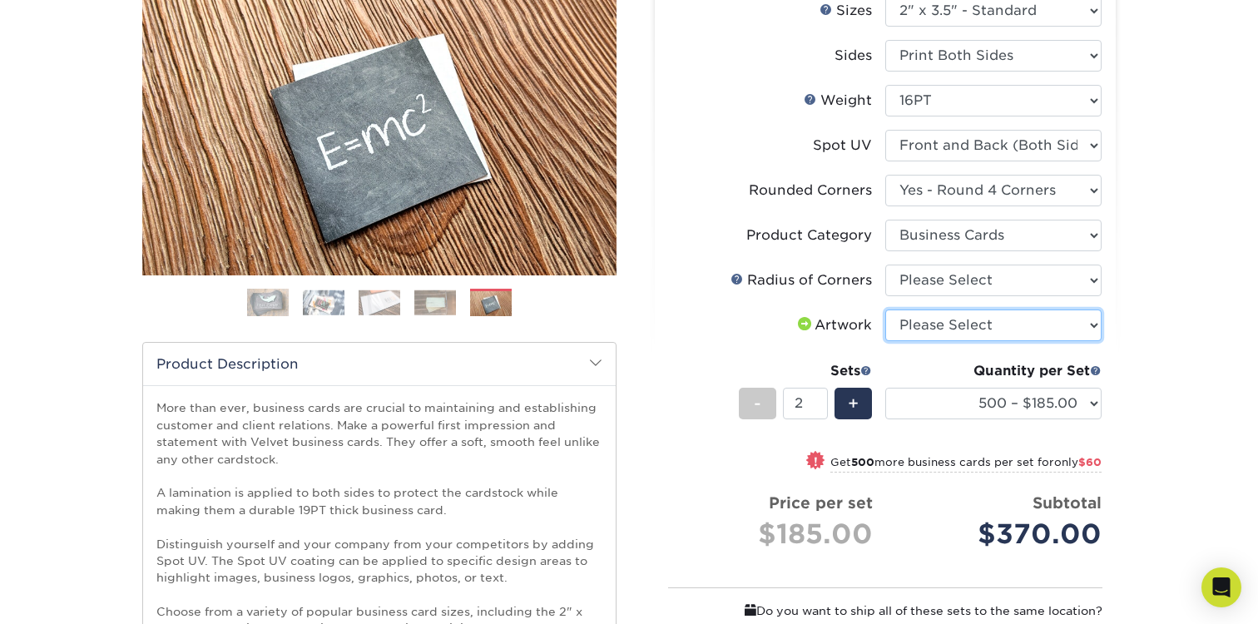
click at [938, 324] on select "Please Select I will upload files I need a design - $100" at bounding box center [993, 325] width 216 height 32
select select "upload"
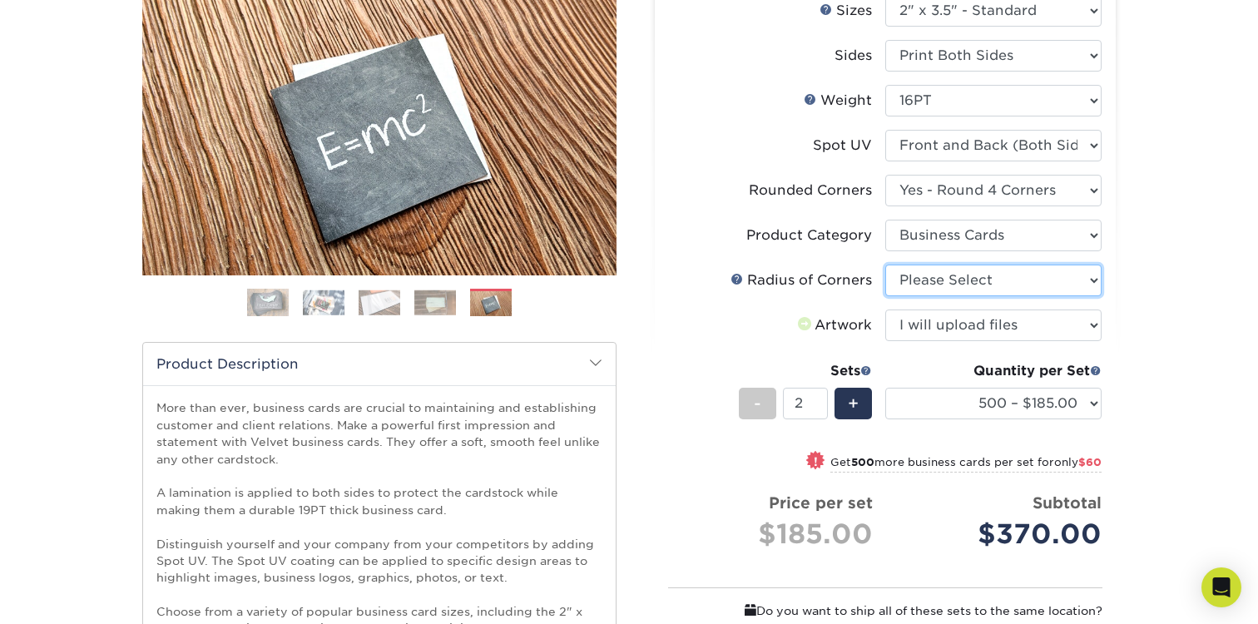
click at [937, 282] on select "Please Select Rounded 1/8" Rounded 1/4"" at bounding box center [993, 281] width 216 height 32
select select "479fbfe7-6a0c-4895-8c9a-81739b7486c9"
